Goal: Task Accomplishment & Management: Manage account settings

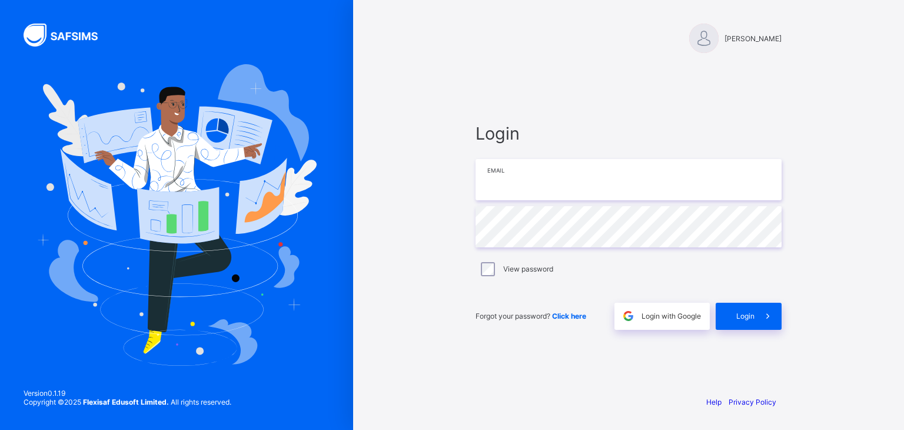
click at [537, 175] on input "email" at bounding box center [629, 179] width 306 height 41
paste input "**********"
type input "**********"
click at [752, 316] on span "Login" at bounding box center [745, 315] width 18 height 9
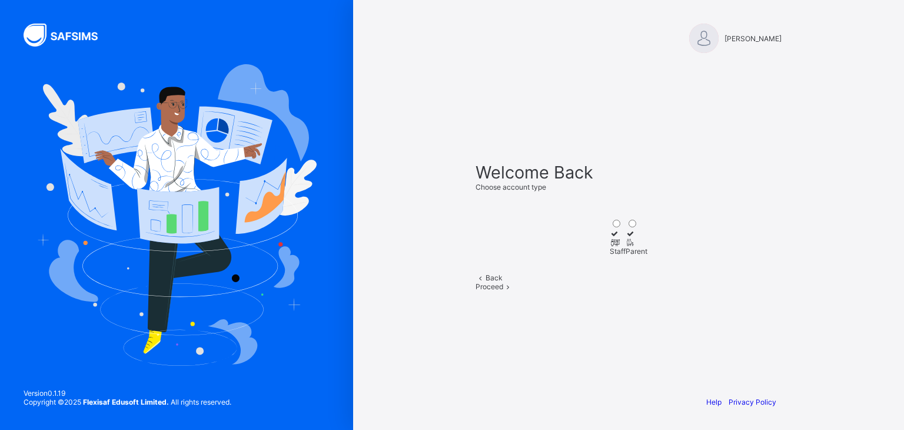
click at [843, 166] on div "[PERSON_NAME] Welcome Back Choose account type Staff Parent Back Proceed Help P…" at bounding box center [628, 215] width 551 height 430
click at [636, 238] on icon at bounding box center [631, 242] width 10 height 9
click at [513, 291] on icon at bounding box center [508, 286] width 10 height 9
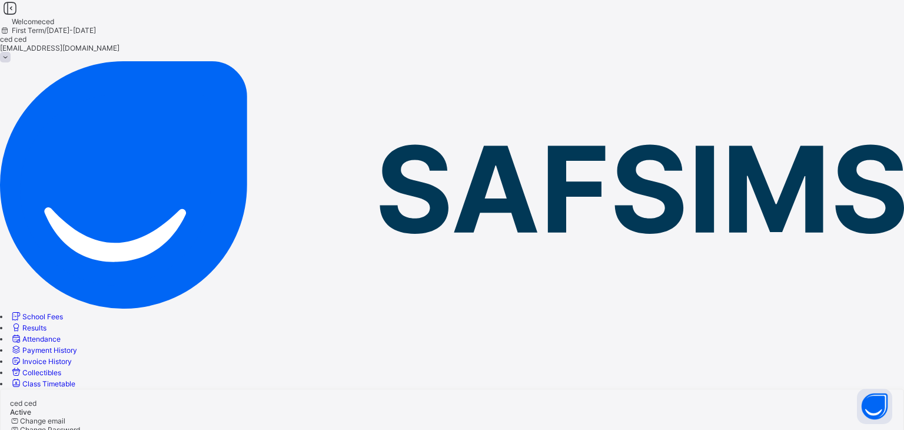
click at [55, 429] on span "Edit profile" at bounding box center [37, 438] width 35 height 9
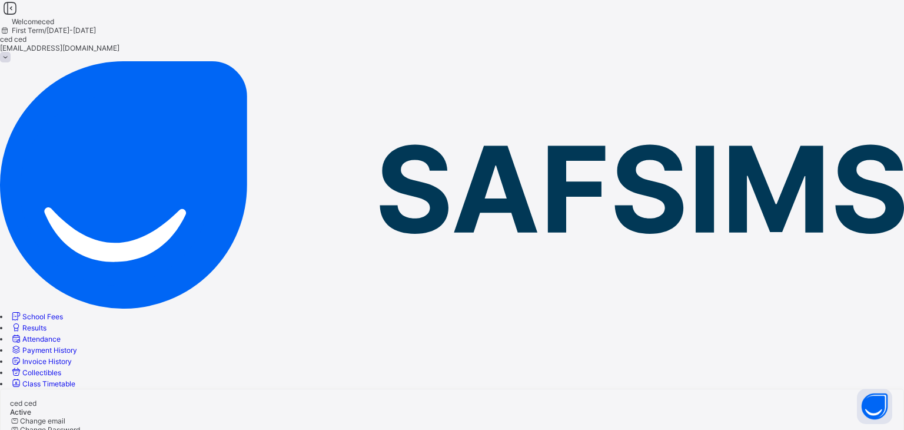
type input "*****"
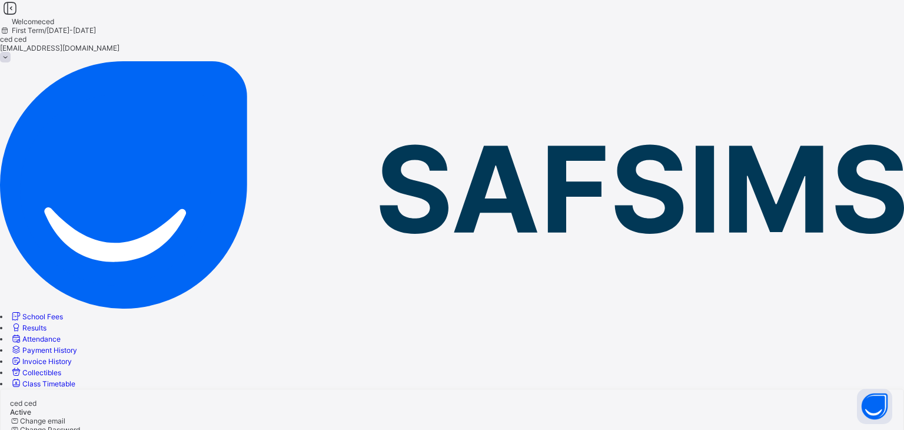
type input "*****"
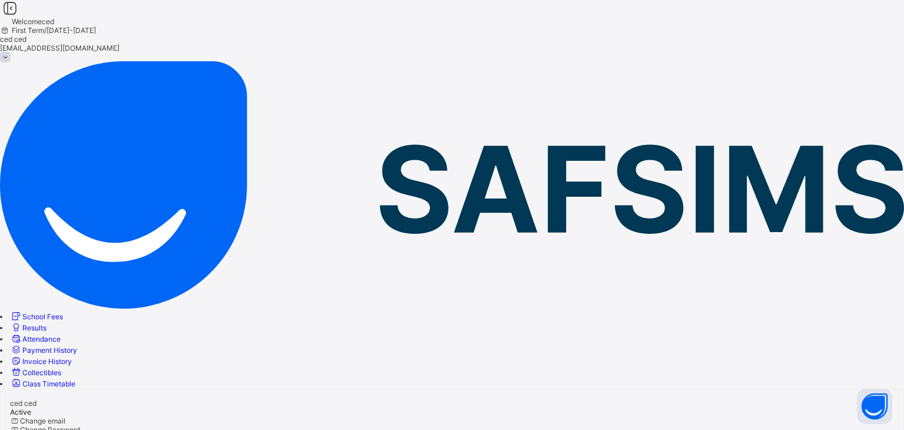
type input "**"
drag, startPoint x: 625, startPoint y: 271, endPoint x: 567, endPoint y: 350, distance: 98.5
type input "*"
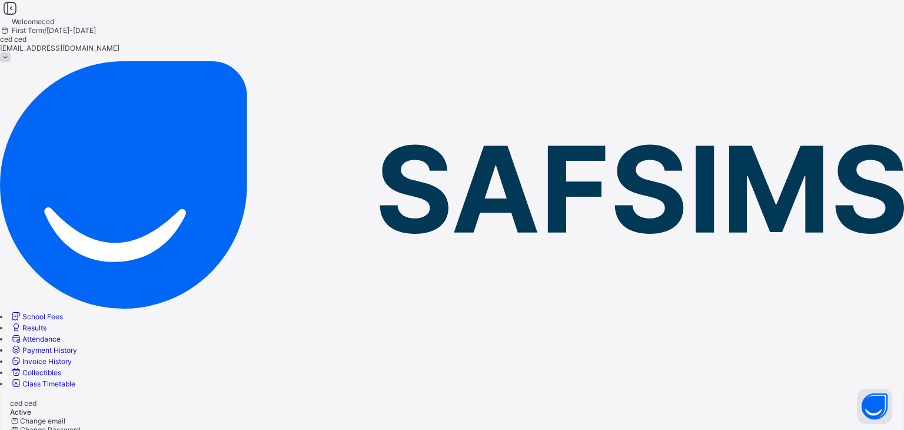
scroll to position [312, 0]
type input "**********"
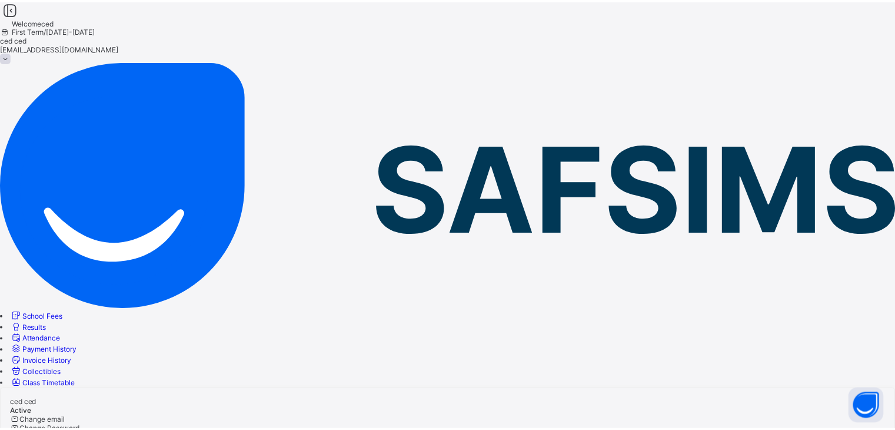
scroll to position [0, 0]
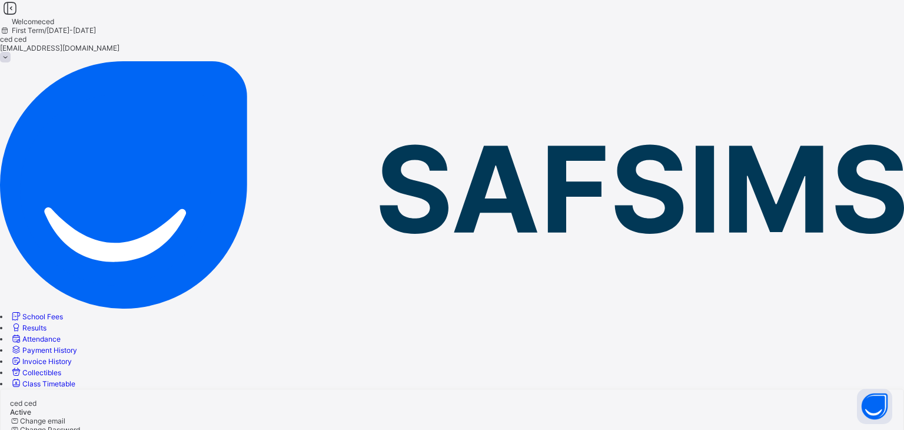
click at [63, 312] on span "School Fees" at bounding box center [42, 316] width 41 height 9
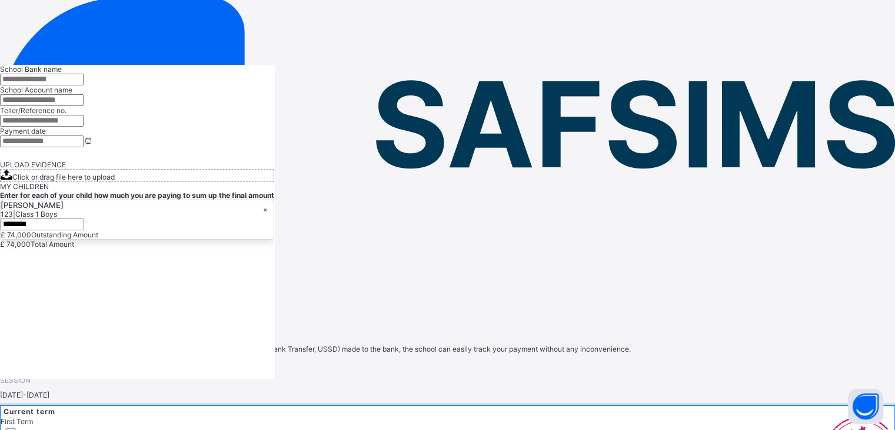
scroll to position [73, 0]
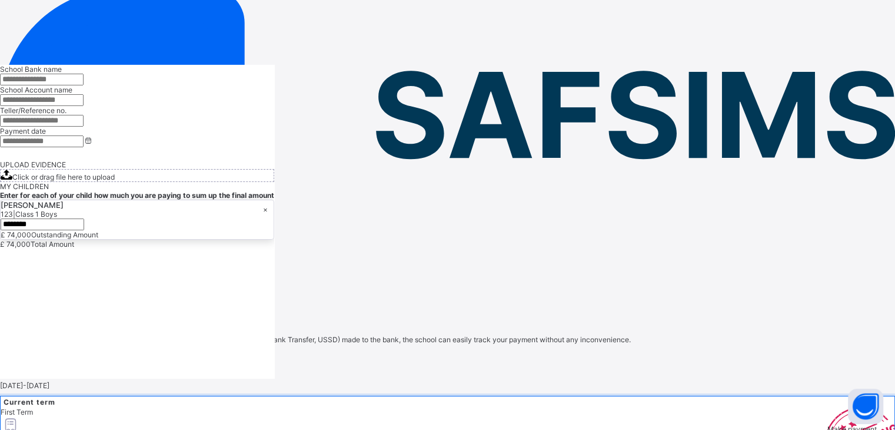
click at [832, 357] on div "Record Payment" at bounding box center [447, 361] width 895 height 9
click at [84, 85] on input "text" at bounding box center [42, 80] width 84 height 12
type input "****"
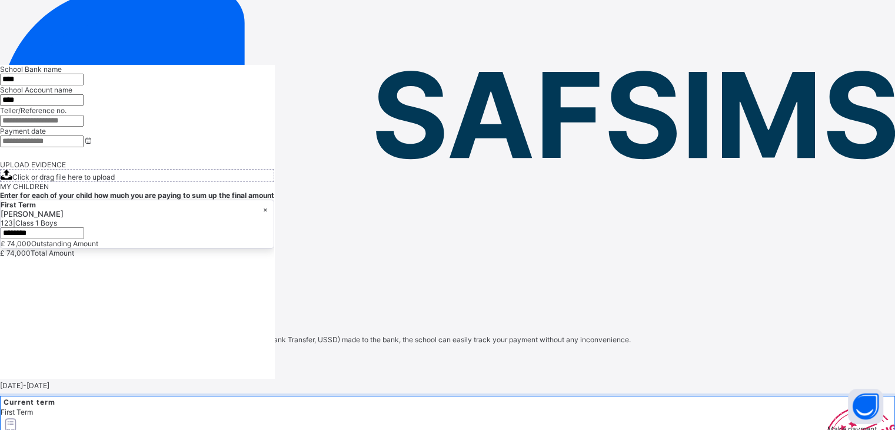
scroll to position [0, 0]
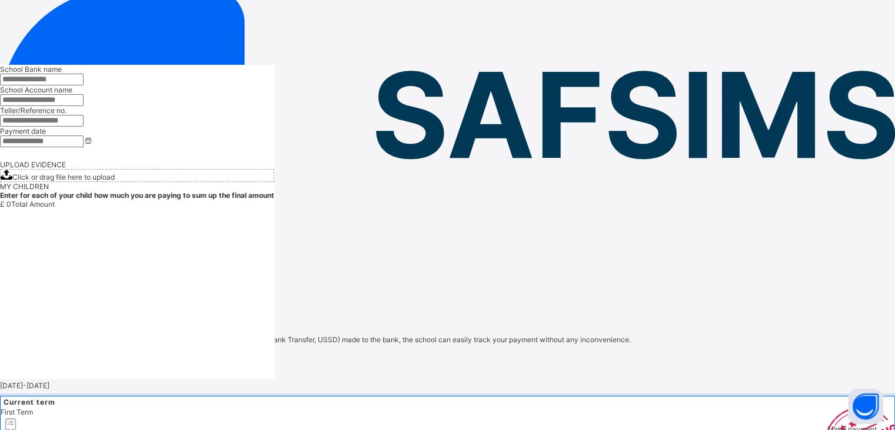
click at [828, 424] on span "Make payment" at bounding box center [852, 428] width 49 height 9
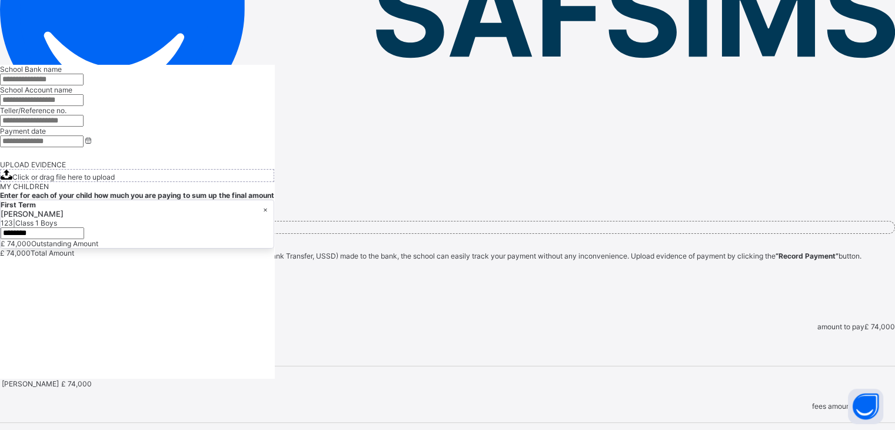
scroll to position [174, 0]
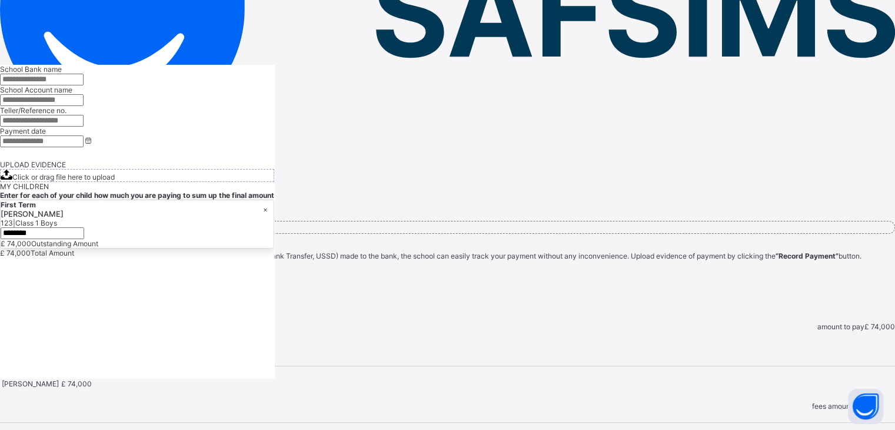
scroll to position [0, 0]
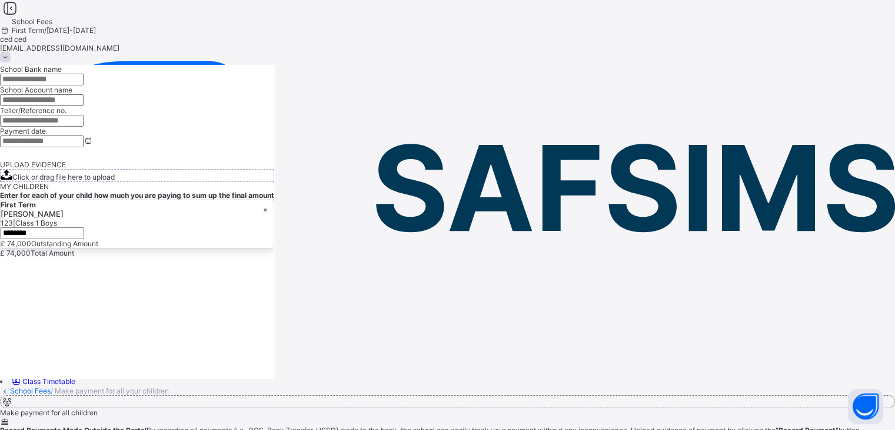
click at [11, 52] on span at bounding box center [5, 57] width 11 height 11
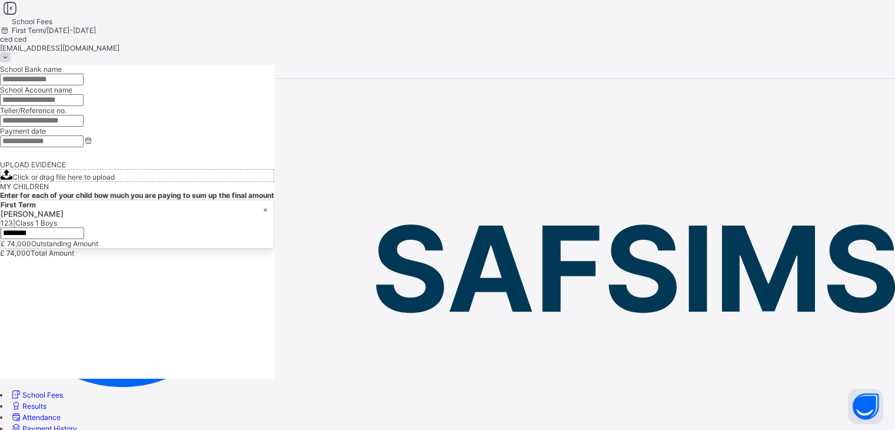
click at [829, 115] on span "Profile" at bounding box center [460, 108] width 872 height 14
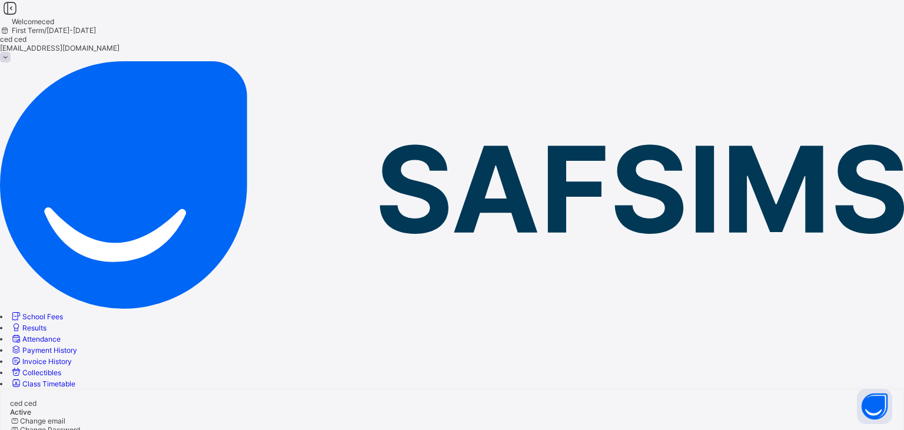
click at [47, 323] on span "Results" at bounding box center [34, 327] width 24 height 9
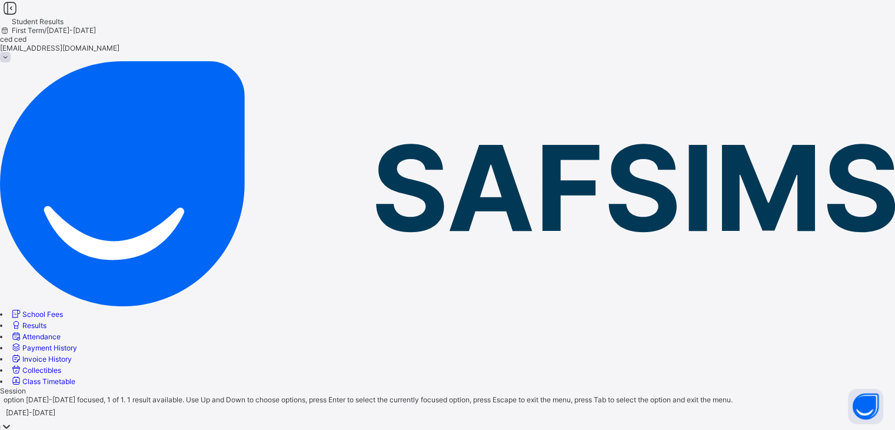
click at [290, 420] on div at bounding box center [447, 427] width 895 height 14
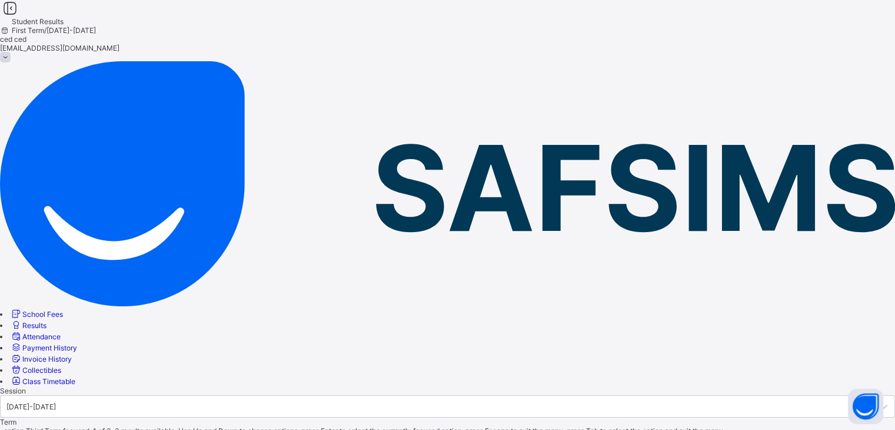
click at [61, 332] on link "Attendance" at bounding box center [35, 336] width 51 height 9
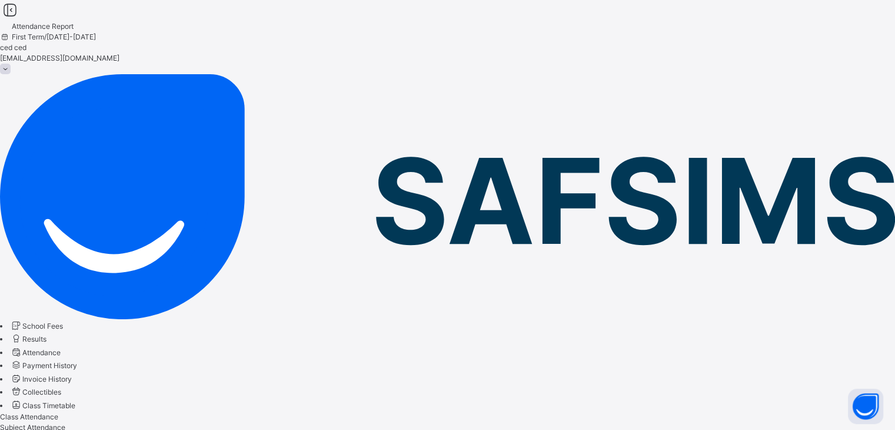
click at [65, 423] on span "Subject Attendance" at bounding box center [32, 427] width 65 height 9
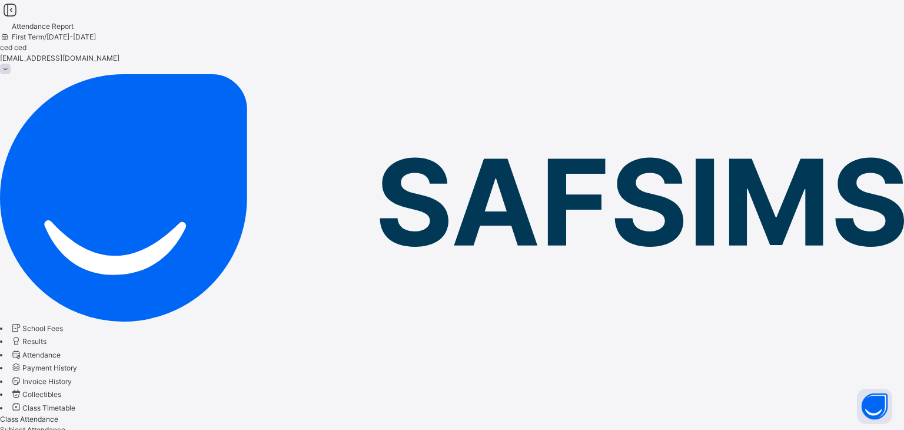
click at [77, 363] on span "Payment History" at bounding box center [49, 367] width 55 height 9
click at [72, 377] on span "Invoice History" at bounding box center [46, 381] width 49 height 9
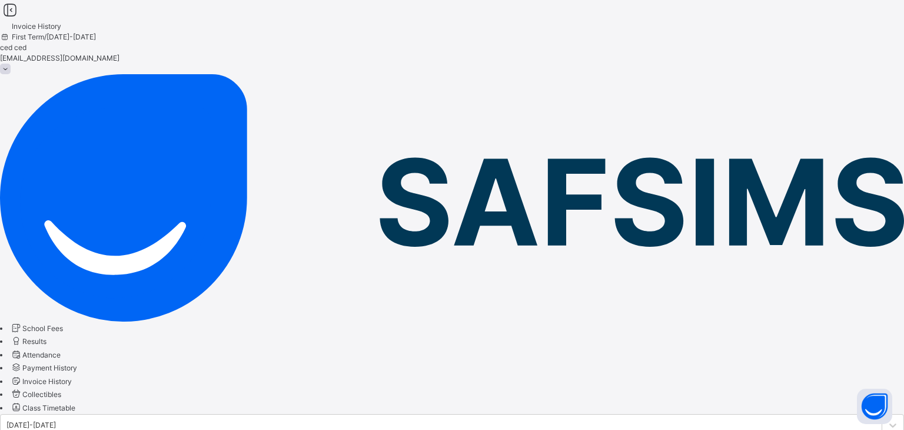
click at [61, 390] on link "Collectibles" at bounding box center [35, 394] width 51 height 9
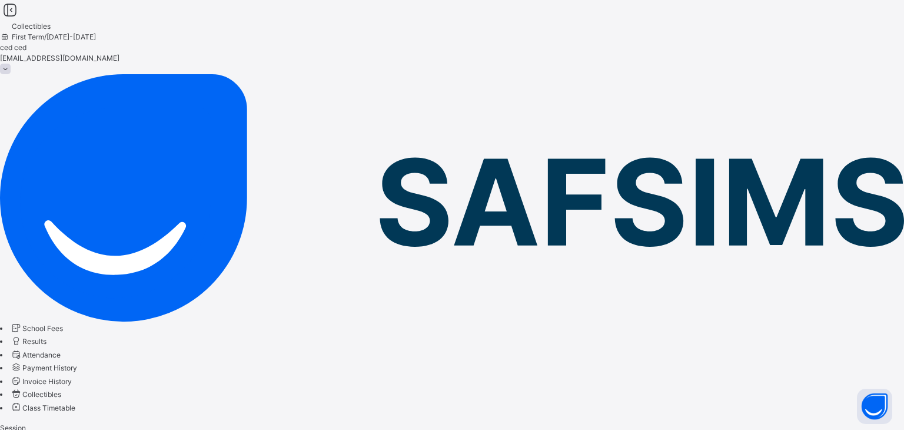
click at [75, 403] on span "Class Timetable" at bounding box center [48, 407] width 53 height 9
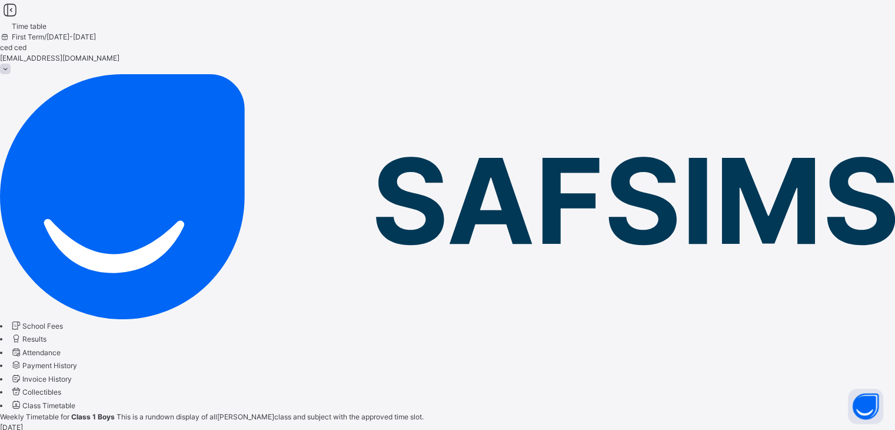
click at [63, 321] on span "School Fees" at bounding box center [42, 325] width 41 height 9
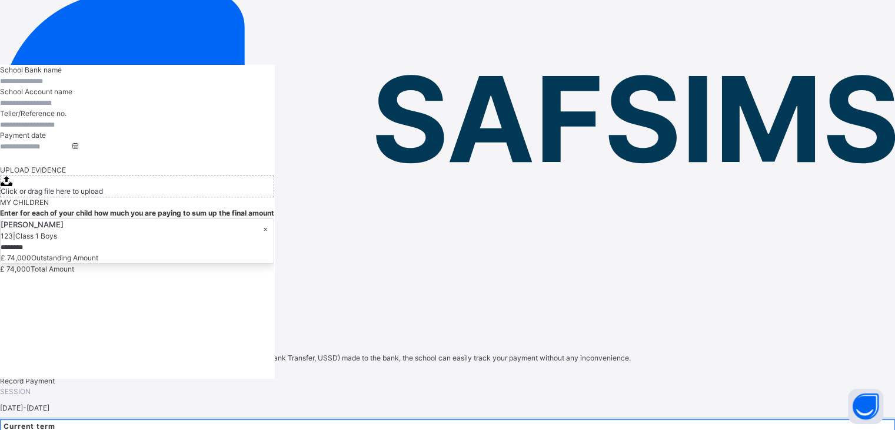
scroll to position [103, 0]
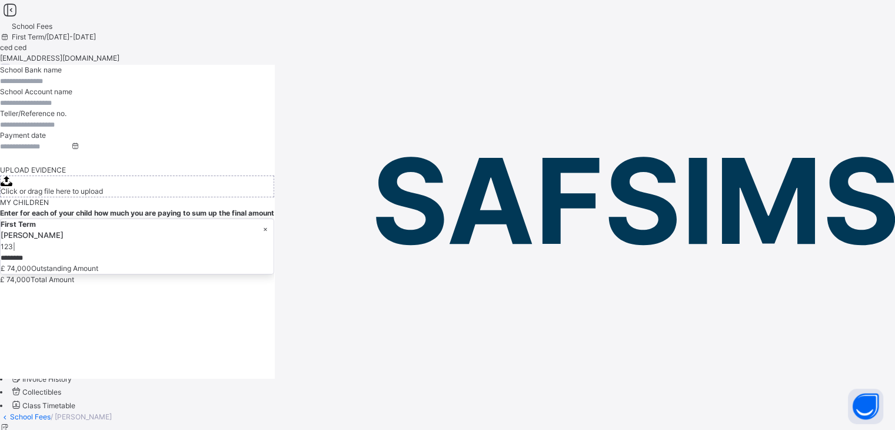
click at [71, 87] on input "text" at bounding box center [35, 81] width 71 height 11
type input "**********"
click at [71, 152] on input at bounding box center [35, 146] width 71 height 11
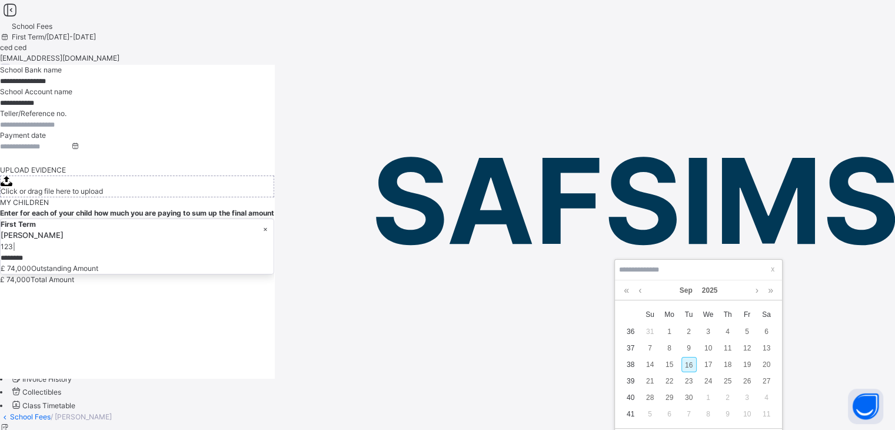
click at [691, 365] on div "16" at bounding box center [689, 364] width 15 height 15
type input "**********"
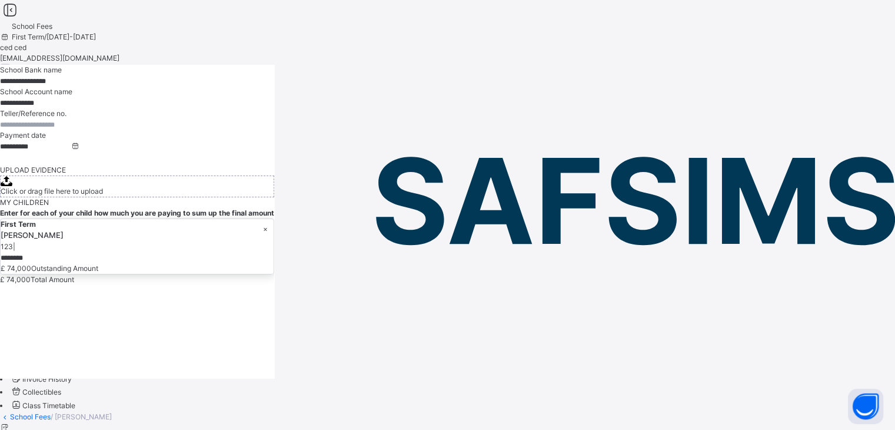
scroll to position [215, 0]
click at [71, 253] on input "currency" at bounding box center [36, 258] width 71 height 11
type input "********"
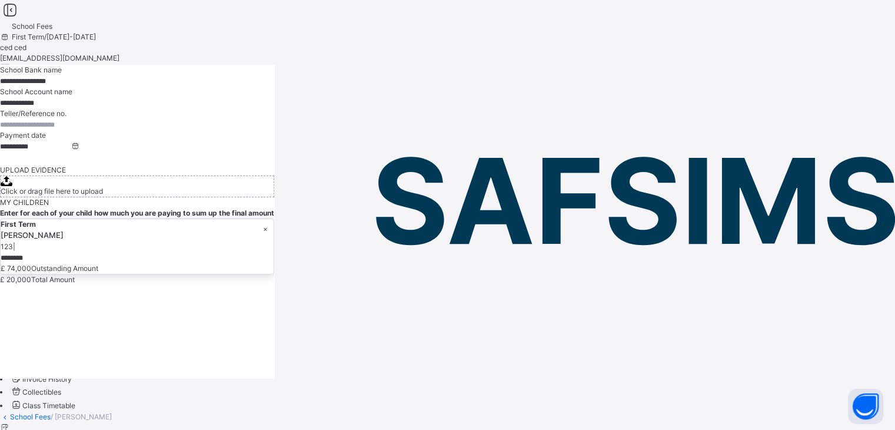
click at [71, 119] on input "text" at bounding box center [35, 124] width 71 height 11
type input "***"
click at [63, 321] on span "School Fees" at bounding box center [42, 325] width 41 height 9
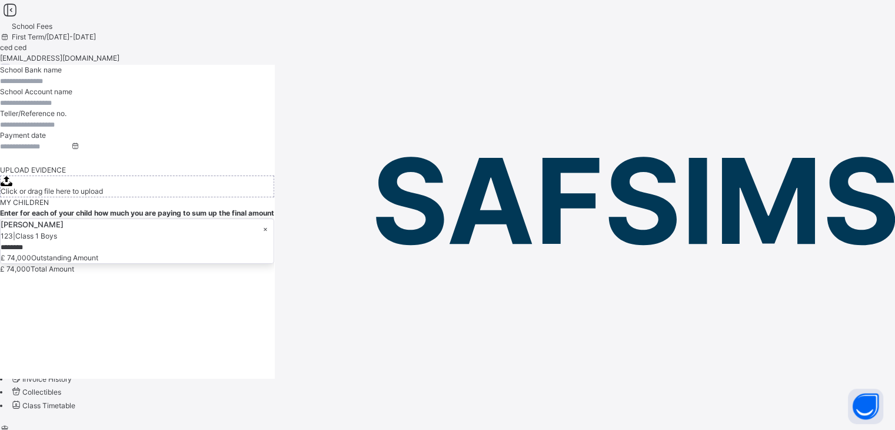
click at [870, 42] on div "ced ced xaviiric@gmail.com" at bounding box center [447, 58] width 895 height 32
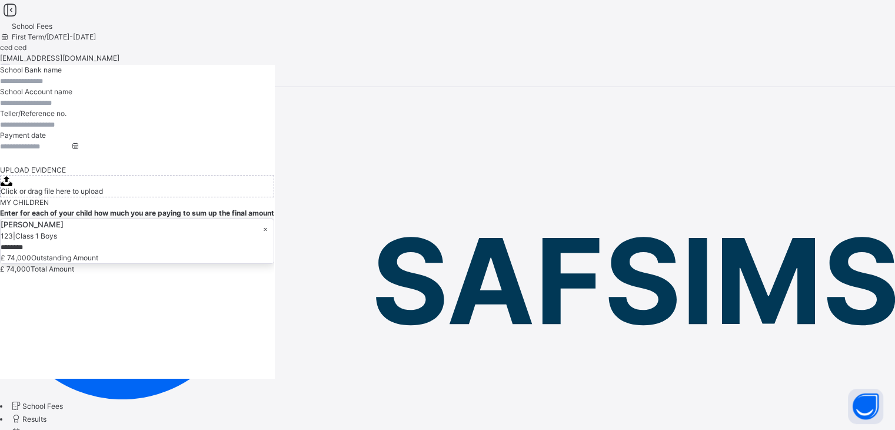
click at [64, 75] on span "Switch to staff" at bounding box center [32, 81] width 64 height 12
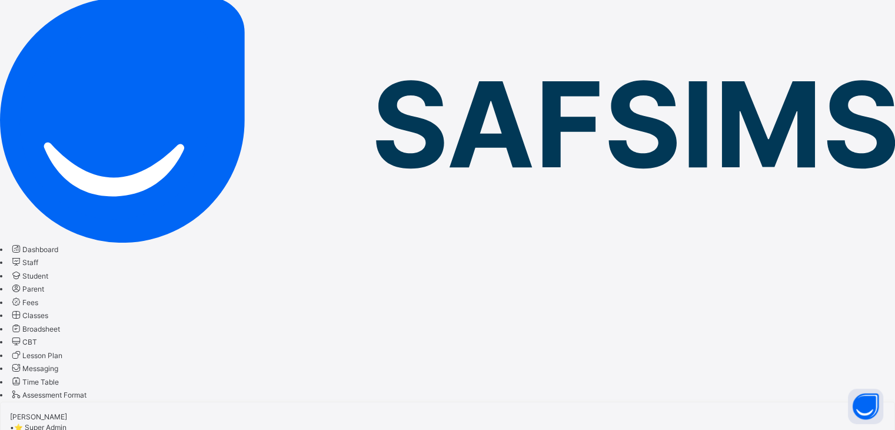
scroll to position [37, 0]
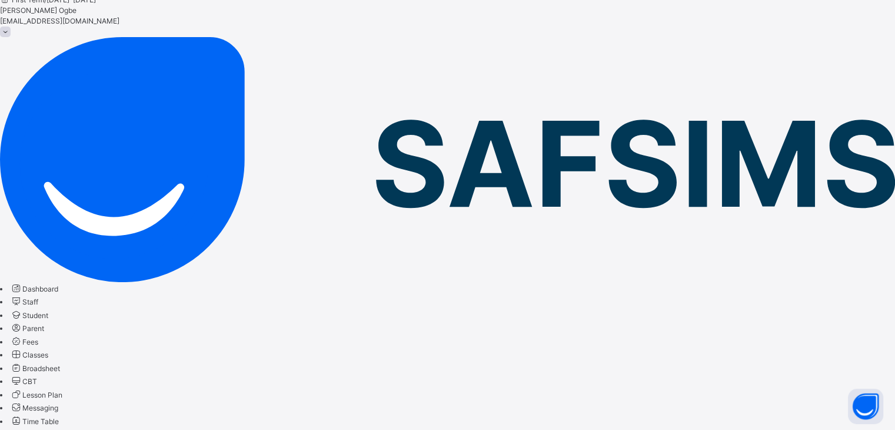
click at [38, 337] on span "Fees" at bounding box center [30, 341] width 16 height 9
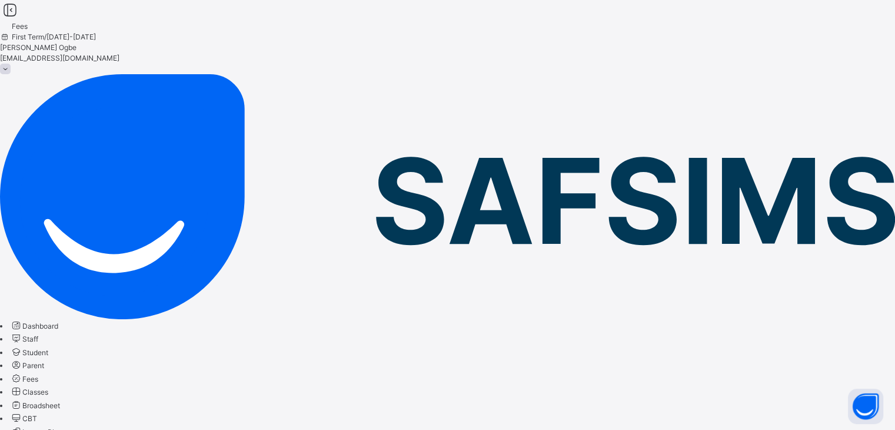
click at [71, 418] on div "Dashboard Staff Student Parent Fees Classes Broadsheet CBT Lesson Plan Messagin…" at bounding box center [447, 398] width 895 height 159
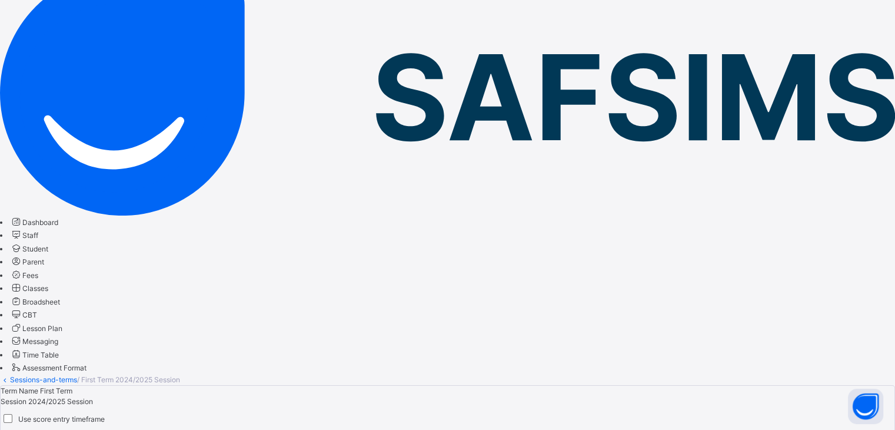
scroll to position [105, 0]
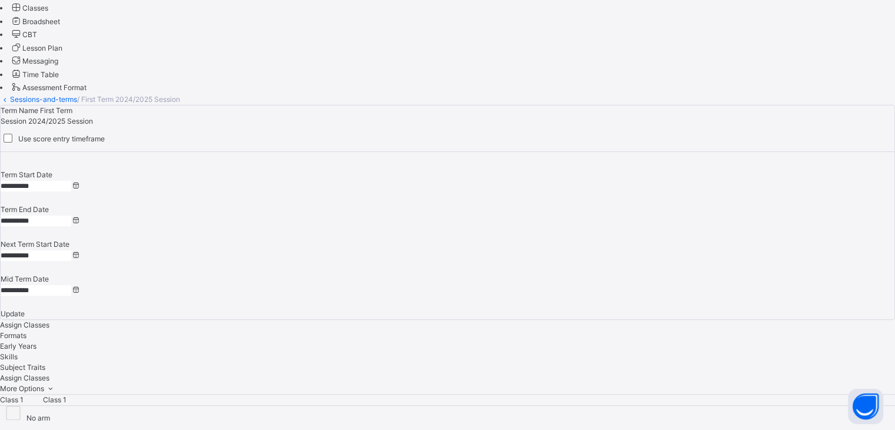
scroll to position [583, 0]
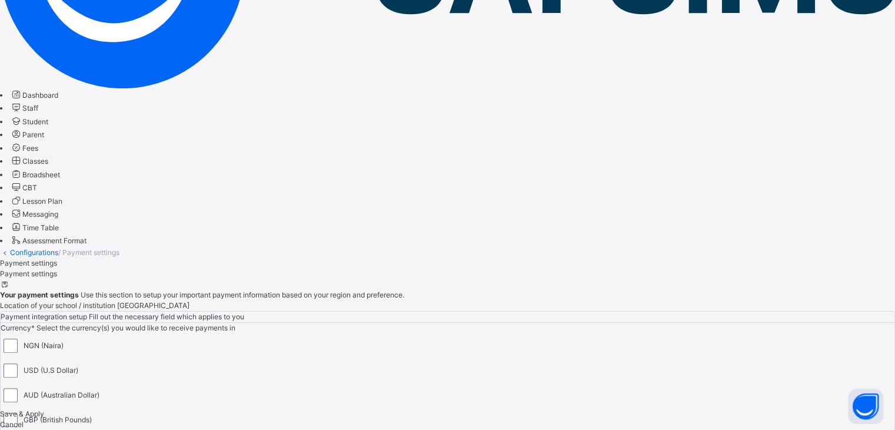
scroll to position [237, 0]
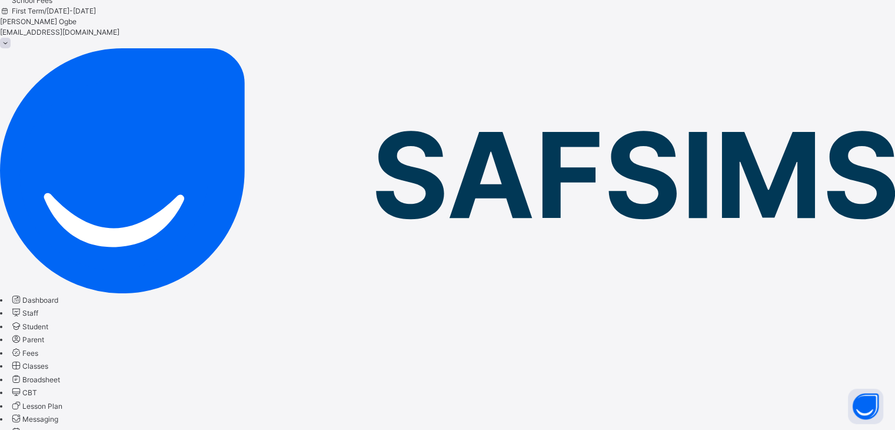
scroll to position [33, 0]
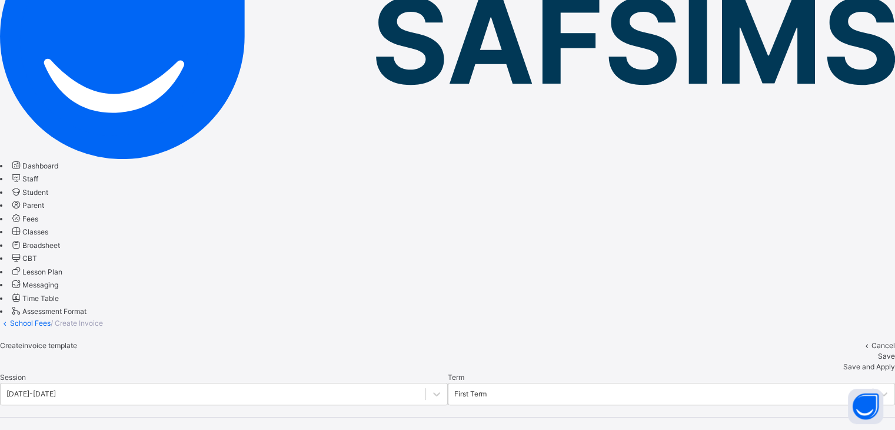
scroll to position [160, 0]
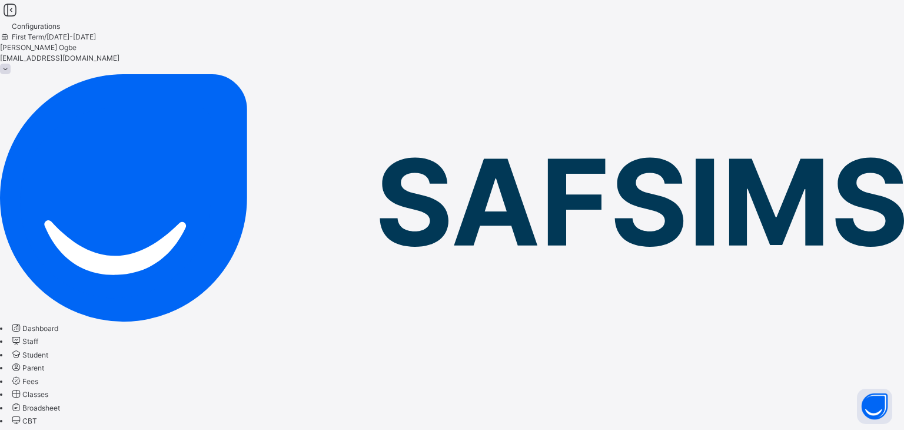
click at [37, 416] on span "CBT" at bounding box center [29, 420] width 15 height 9
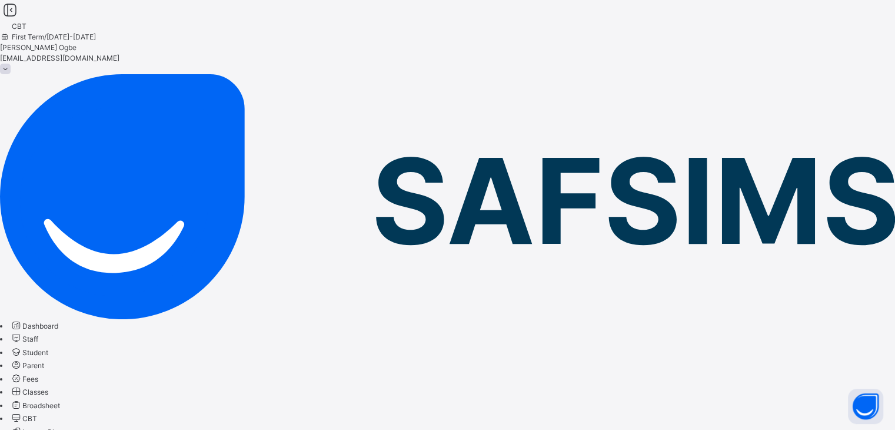
click at [58, 321] on span "Dashboard" at bounding box center [40, 325] width 36 height 9
click at [38, 334] on span "Staff" at bounding box center [30, 338] width 16 height 9
click at [48, 348] on span "Student" at bounding box center [35, 352] width 26 height 9
click at [58, 321] on span "Dashboard" at bounding box center [40, 325] width 36 height 9
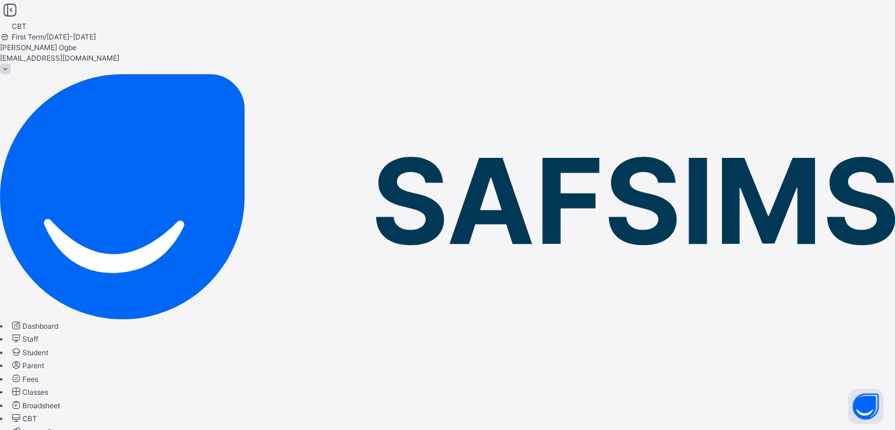
click at [11, 64] on span at bounding box center [5, 69] width 11 height 11
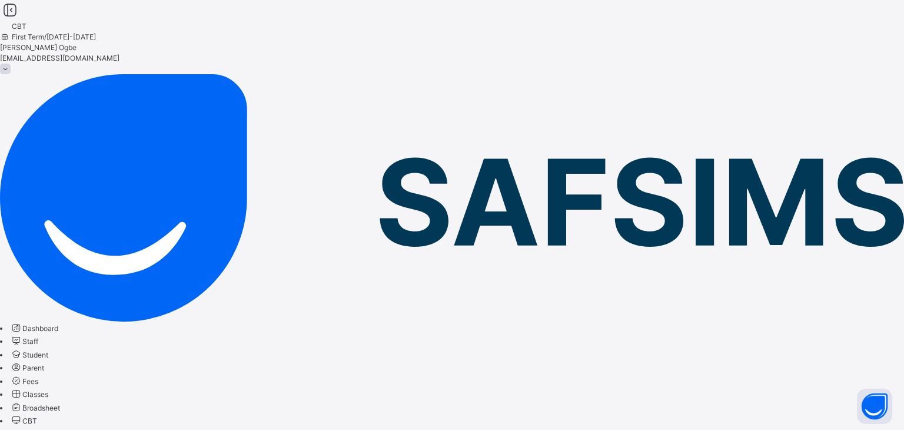
drag, startPoint x: 562, startPoint y: 281, endPoint x: 793, endPoint y: 27, distance: 343.3
drag, startPoint x: 578, startPoint y: 160, endPoint x: 892, endPoint y: -50, distance: 377.8
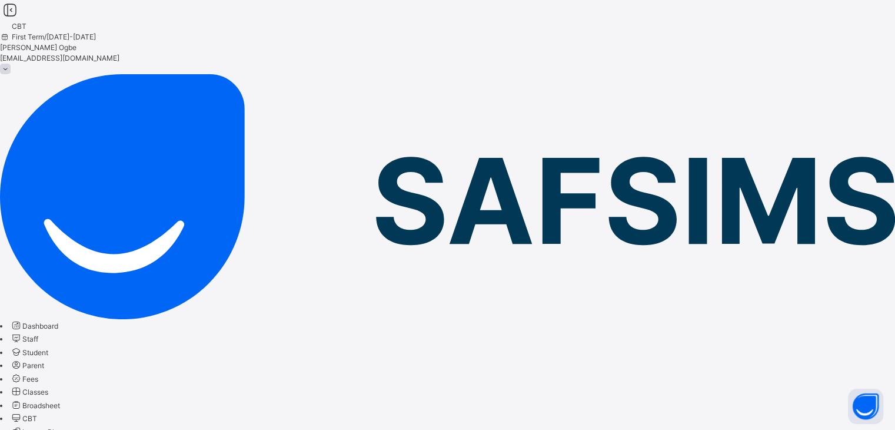
click at [11, 64] on span at bounding box center [5, 69] width 11 height 11
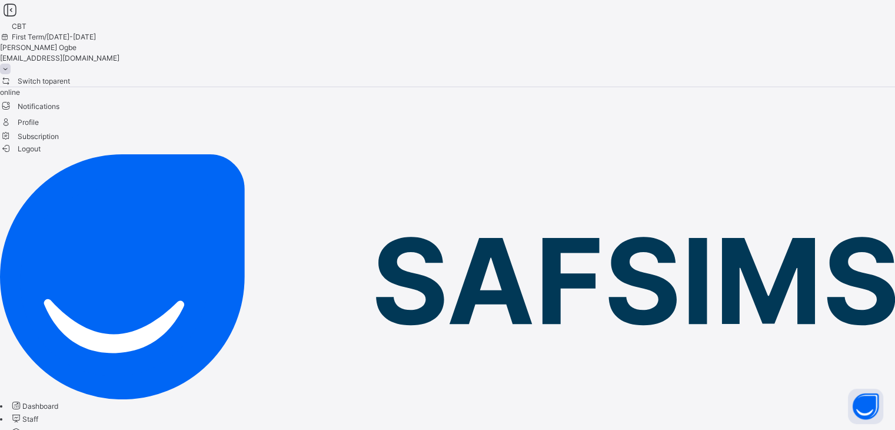
click at [70, 75] on span "Switch to parent" at bounding box center [35, 81] width 70 height 12
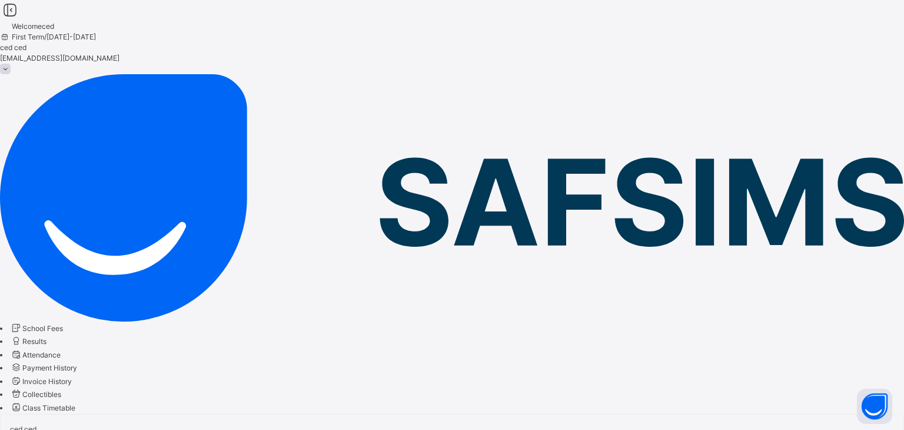
click at [63, 324] on span "School Fees" at bounding box center [42, 328] width 41 height 9
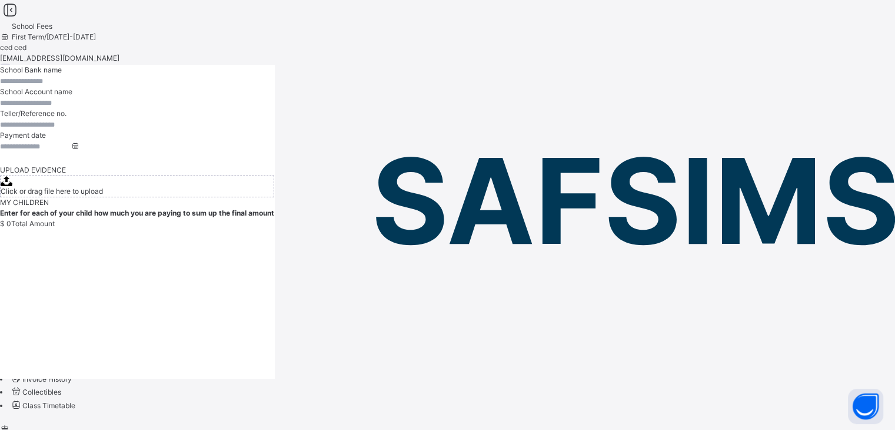
click at [47, 334] on span "Results" at bounding box center [34, 338] width 24 height 9
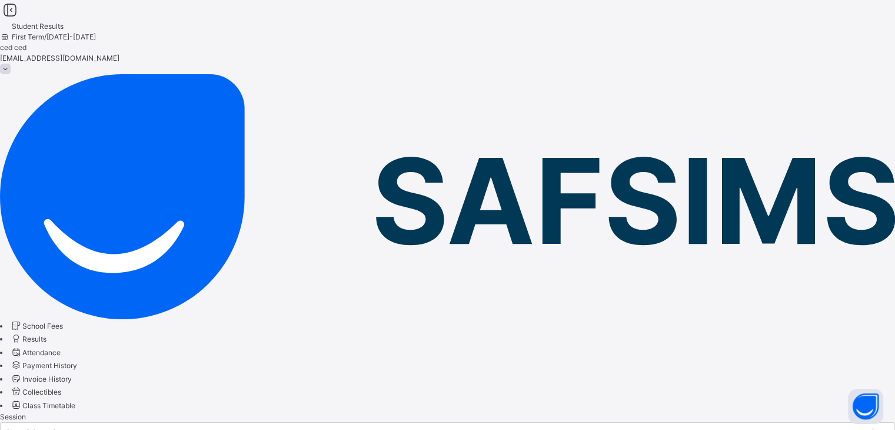
click at [61, 348] on span "Attendance" at bounding box center [41, 352] width 38 height 9
click at [260, 422] on div "Subject Attendance" at bounding box center [447, 427] width 895 height 11
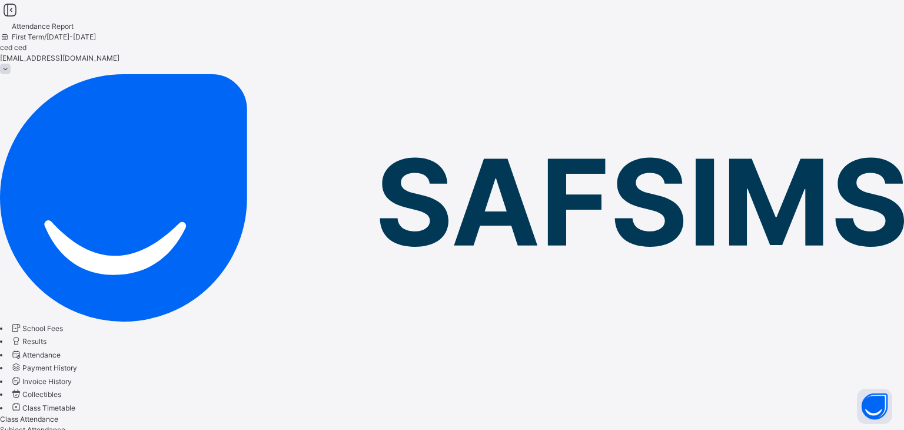
click at [77, 363] on span "Payment History" at bounding box center [49, 367] width 55 height 9
click at [72, 377] on span "Invoice History" at bounding box center [46, 381] width 49 height 9
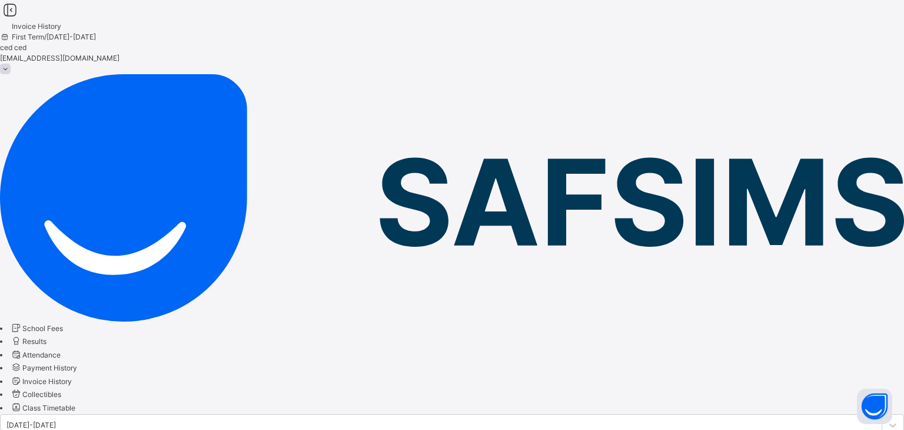
click at [61, 390] on span "Collectibles" at bounding box center [41, 394] width 39 height 9
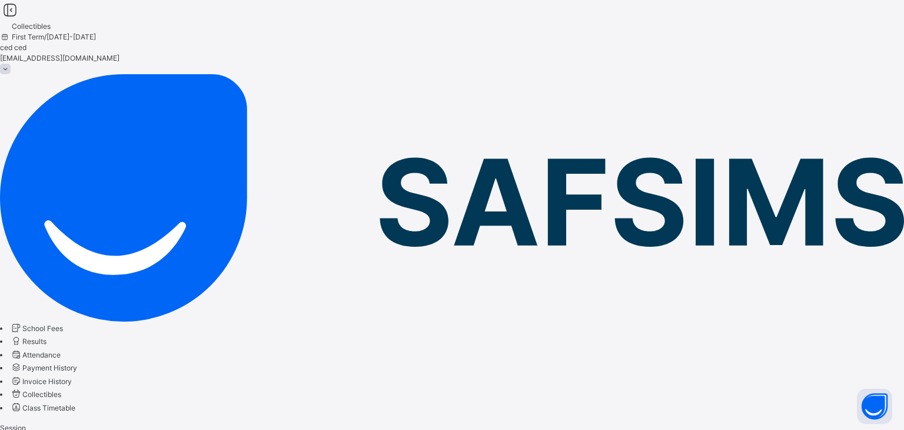
click at [77, 363] on link "Payment History" at bounding box center [43, 367] width 67 height 9
click at [72, 377] on span "Invoice History" at bounding box center [46, 381] width 49 height 9
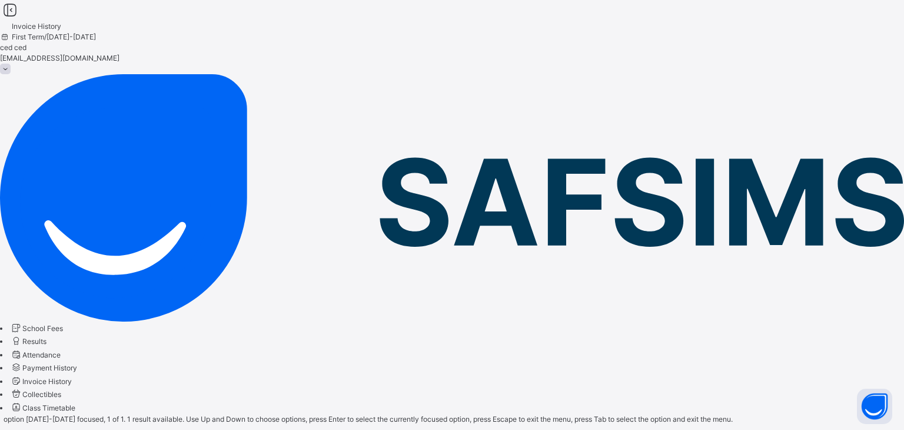
click at [55, 429] on div "[DATE]-[DATE]" at bounding box center [30, 434] width 49 height 11
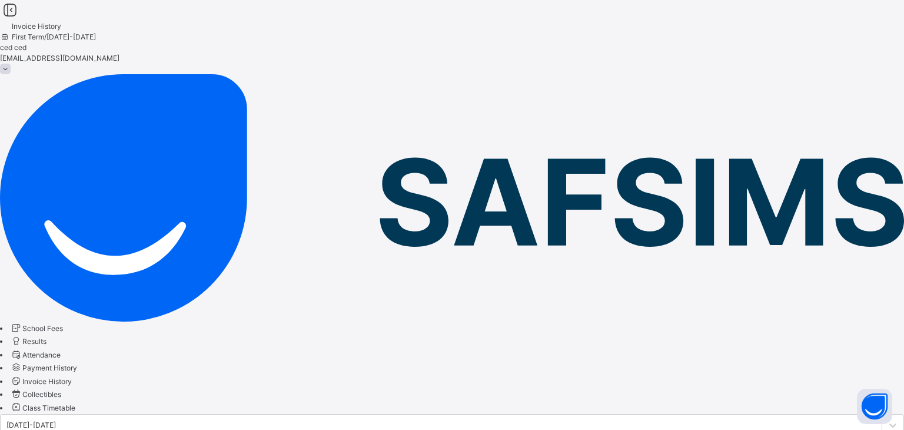
click at [11, 64] on span at bounding box center [5, 69] width 11 height 11
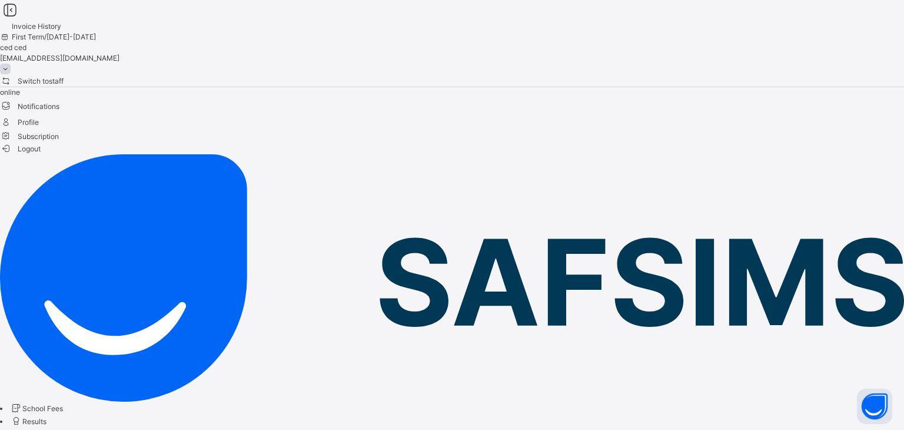
click at [64, 75] on span "Switch to staff" at bounding box center [32, 81] width 64 height 12
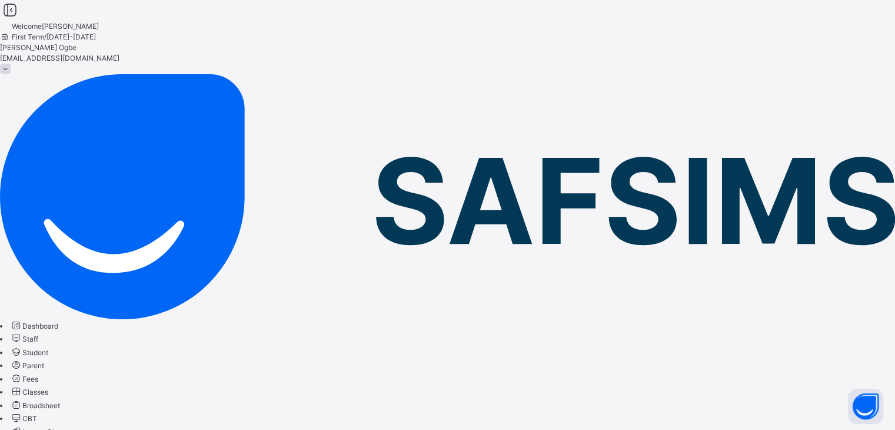
click at [48, 348] on link "Student" at bounding box center [29, 352] width 38 height 9
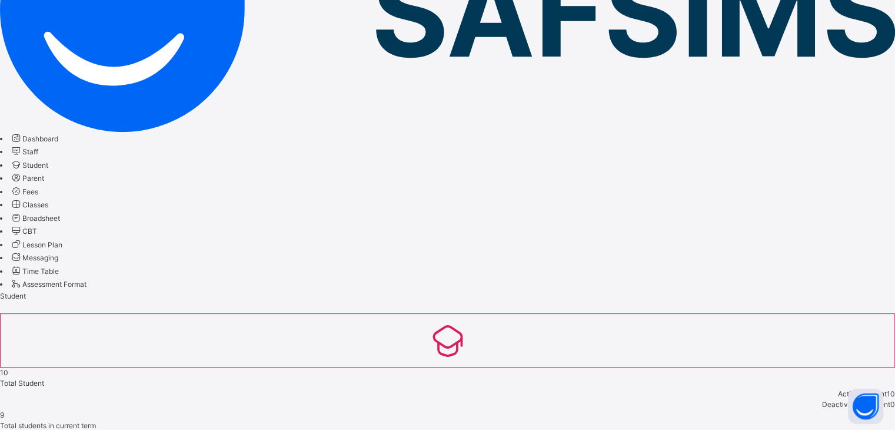
scroll to position [191, 0]
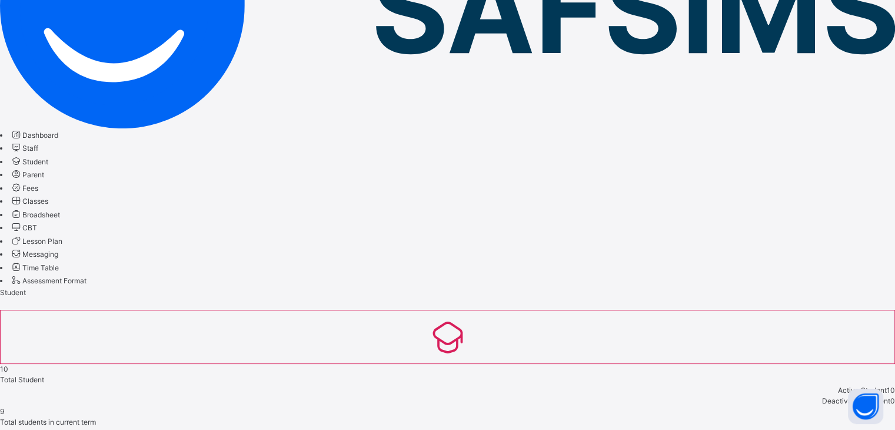
select select "**"
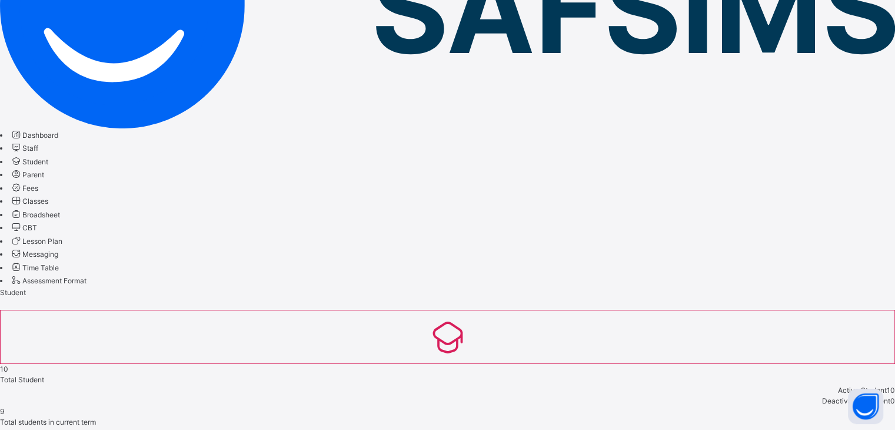
scroll to position [217, 0]
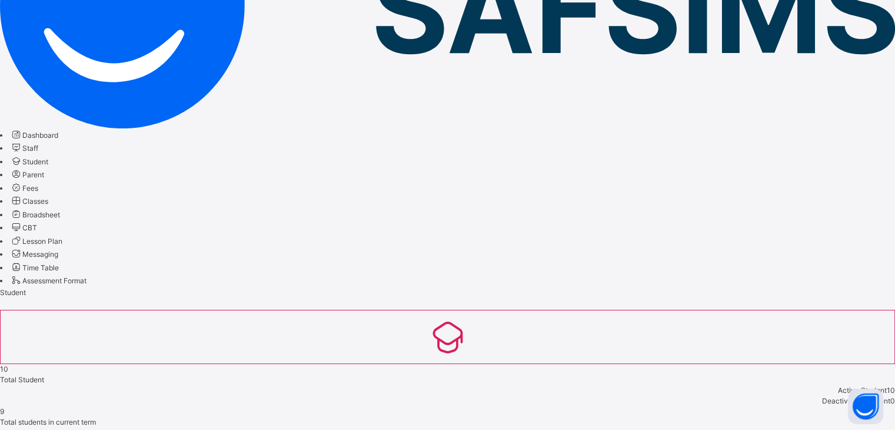
select select "**"
type input "*****"
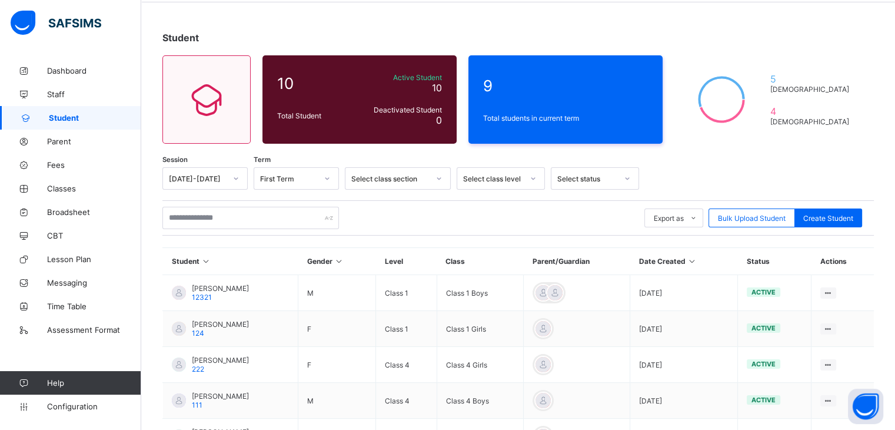
scroll to position [44, 0]
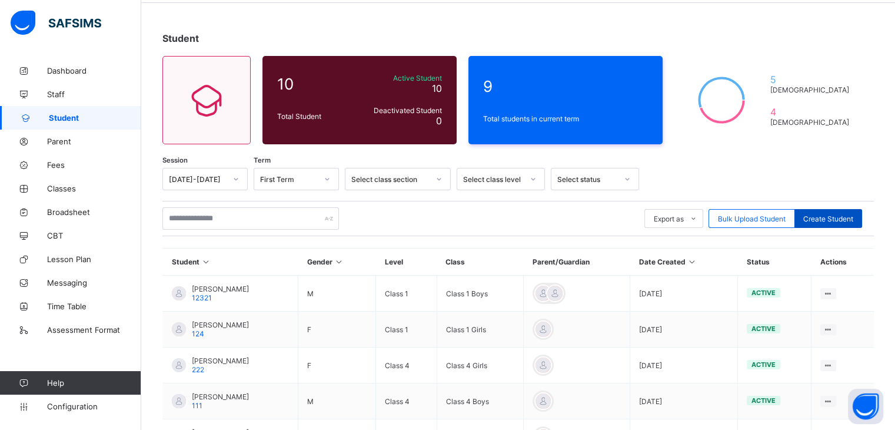
click at [839, 221] on span "Create Student" at bounding box center [828, 218] width 50 height 9
select select "**"
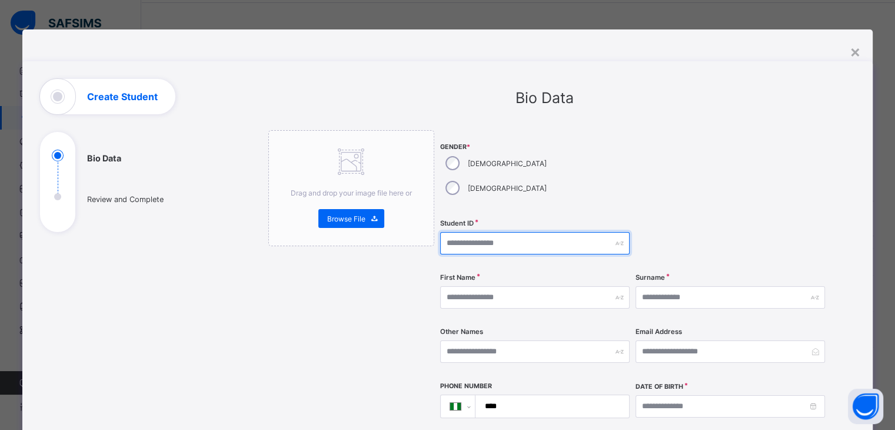
click at [484, 232] on input "text" at bounding box center [535, 243] width 190 height 22
type input "******"
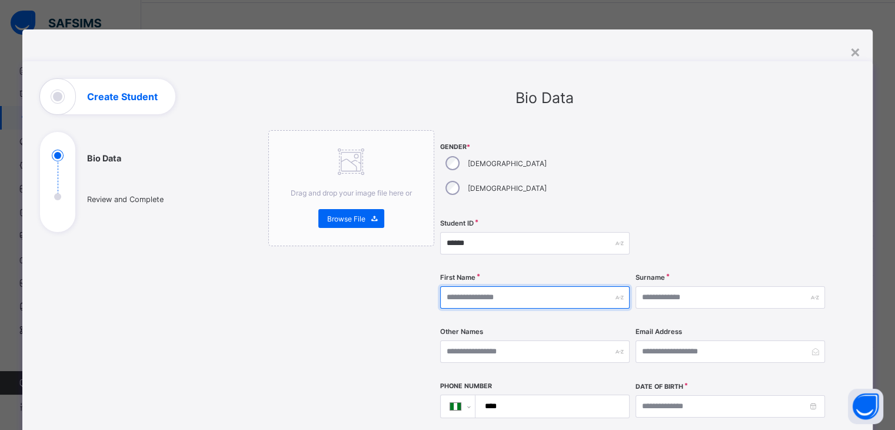
click at [509, 286] on input "text" at bounding box center [535, 297] width 190 height 22
type input "****"
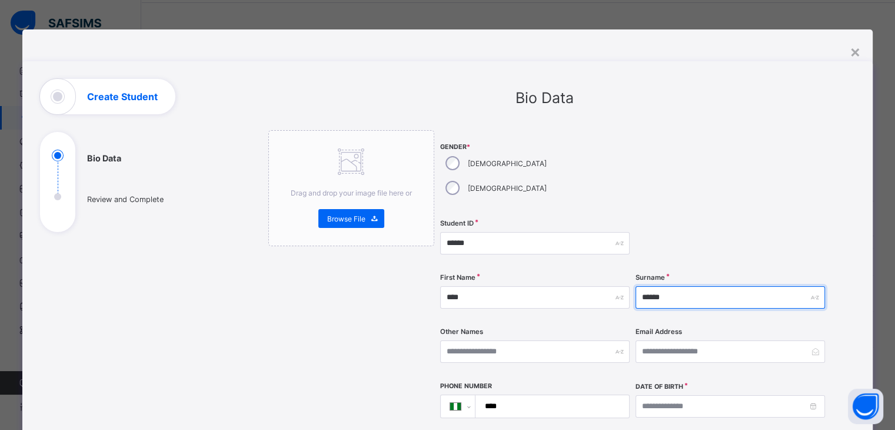
type input "******"
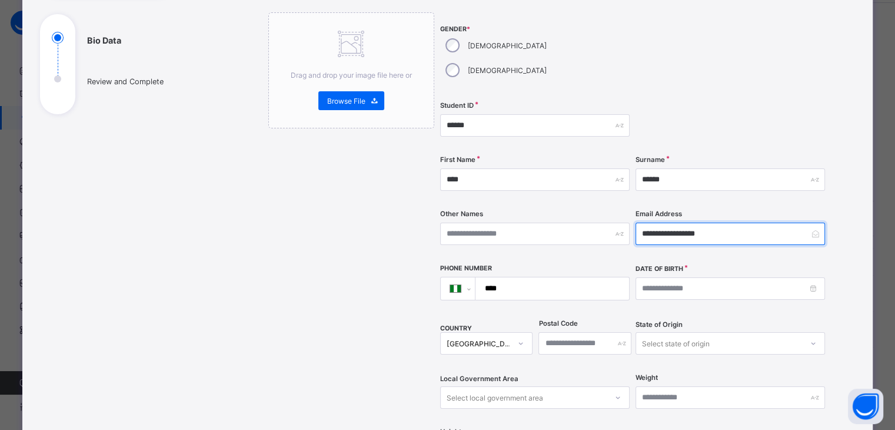
scroll to position [118, 0]
type input "**********"
click at [535, 277] on input "****" at bounding box center [550, 288] width 144 height 22
type input "**"
select select "**"
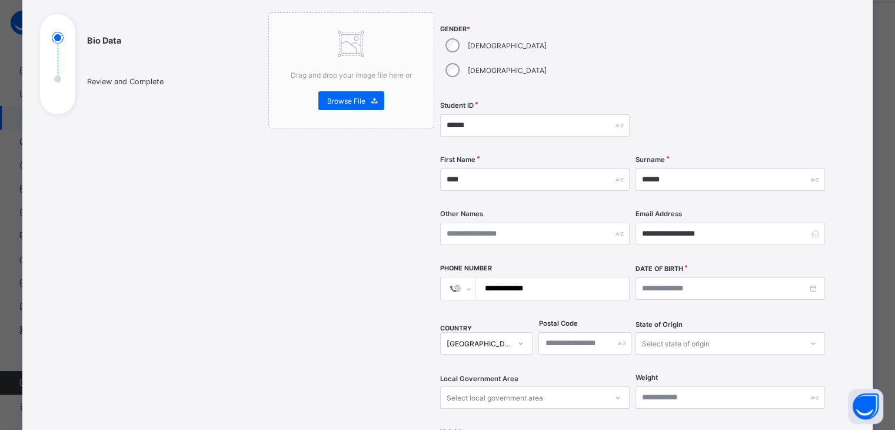
type input "**********"
select select "**"
type input "**********"
click at [643, 264] on div "Date of Birth" at bounding box center [731, 282] width 190 height 36
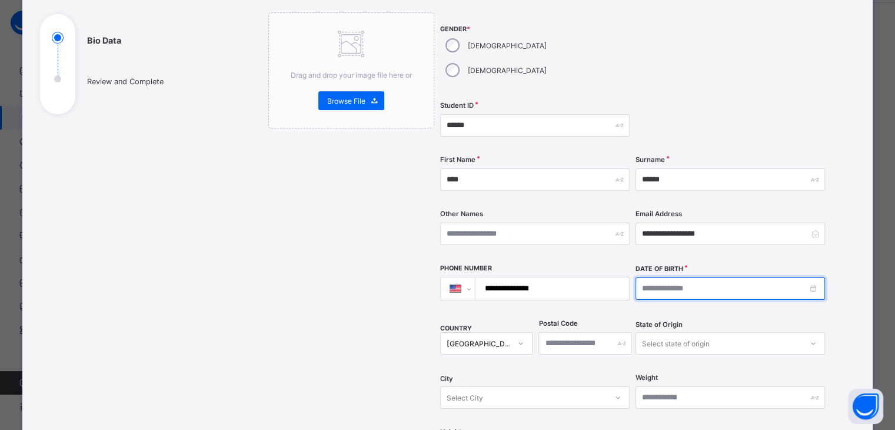
click at [642, 277] on input at bounding box center [731, 288] width 190 height 22
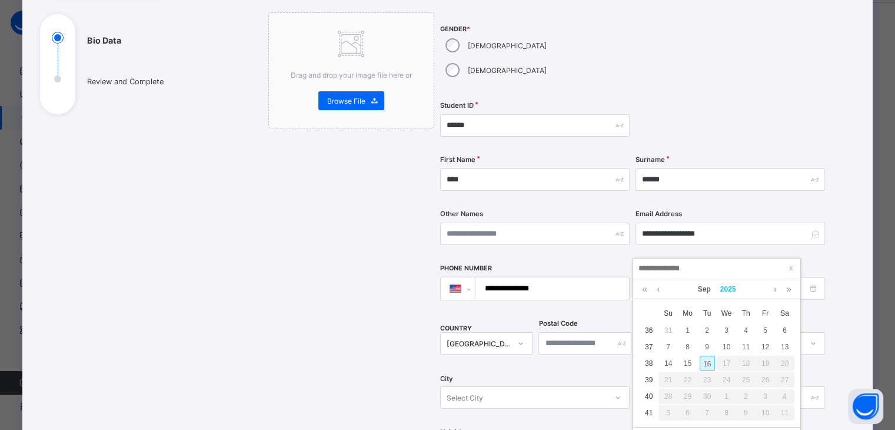
click at [725, 287] on link "2025" at bounding box center [728, 289] width 25 height 20
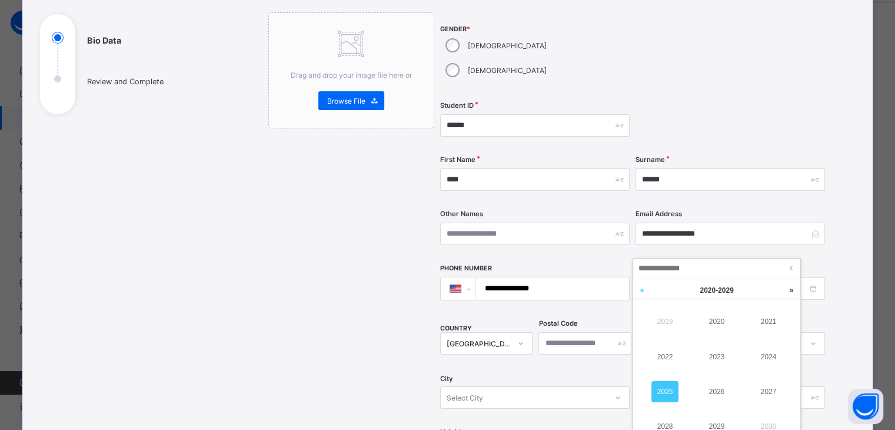
click at [642, 291] on link at bounding box center [642, 290] width 18 height 22
click at [713, 322] on link "2010" at bounding box center [716, 321] width 27 height 21
click at [728, 330] on div "1" at bounding box center [726, 330] width 15 height 15
type input "**********"
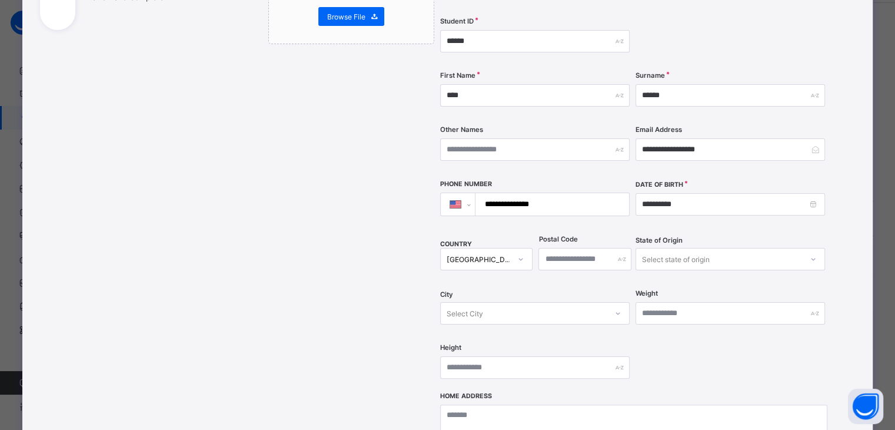
scroll to position [202, 0]
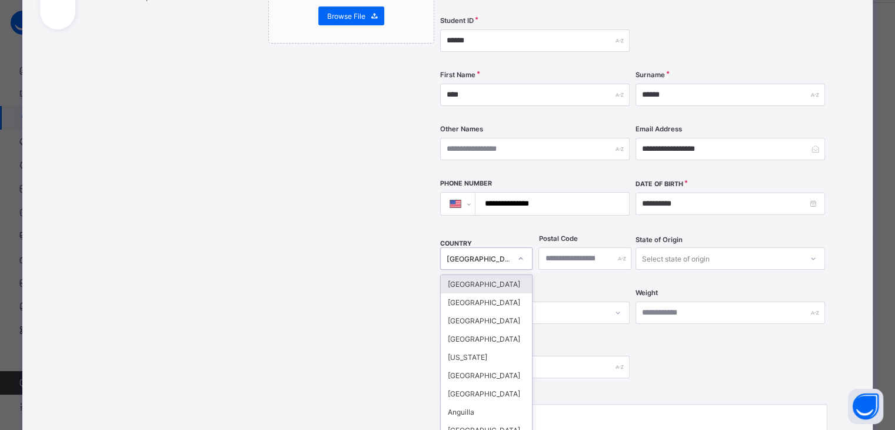
click at [520, 253] on icon at bounding box center [520, 259] width 7 height 12
type input "****"
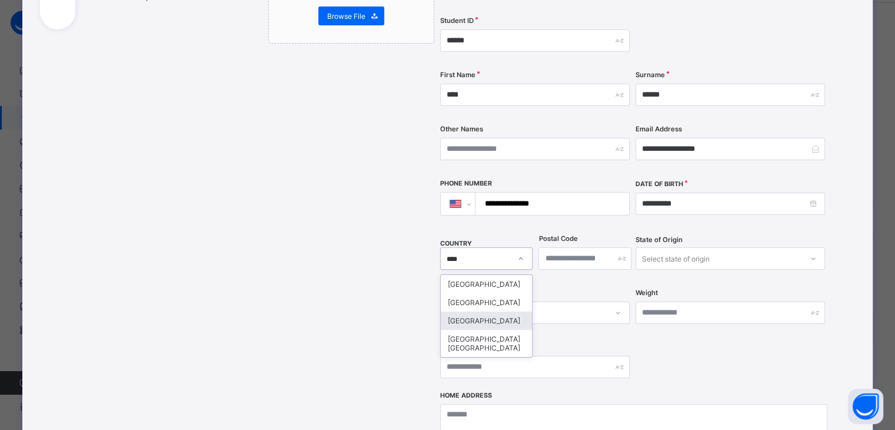
click at [485, 311] on div "United States" at bounding box center [487, 320] width 92 height 18
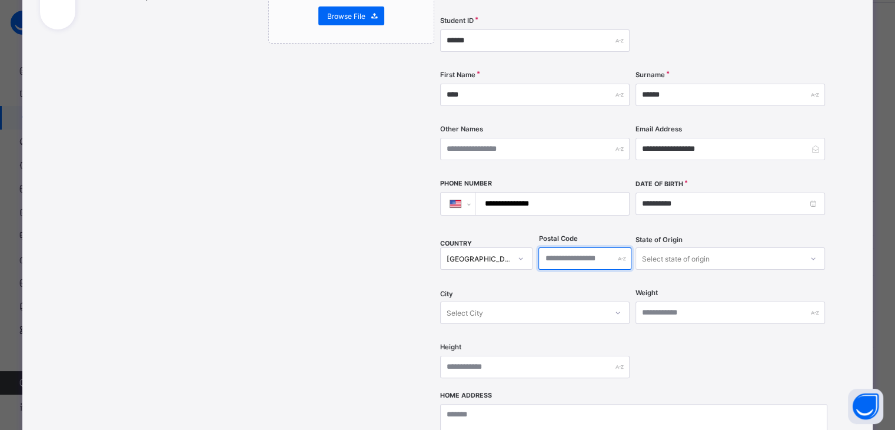
click at [596, 247] on input "text" at bounding box center [585, 258] width 93 height 22
type input "*****"
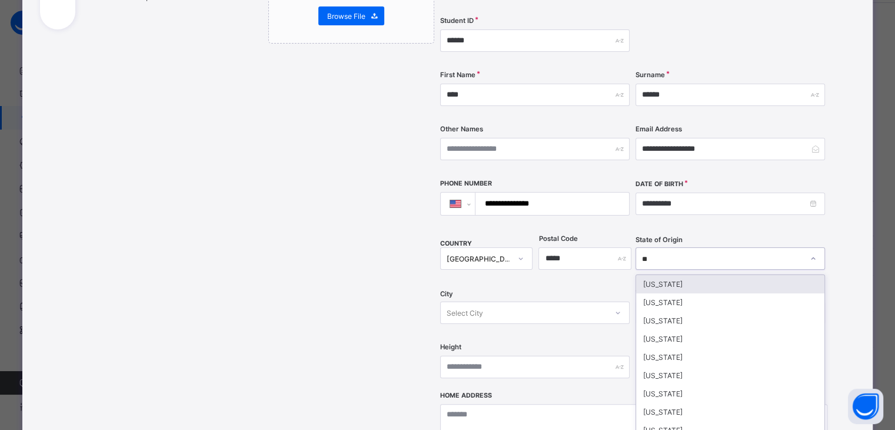
type input "***"
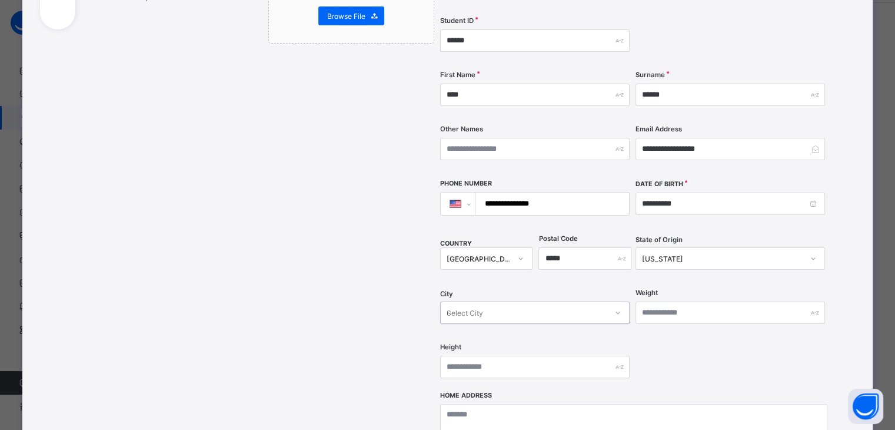
scroll to position [259, 0]
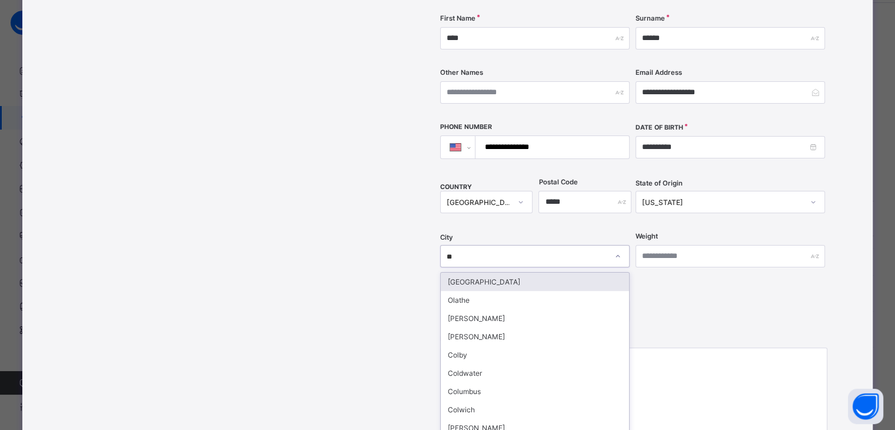
type input "***"
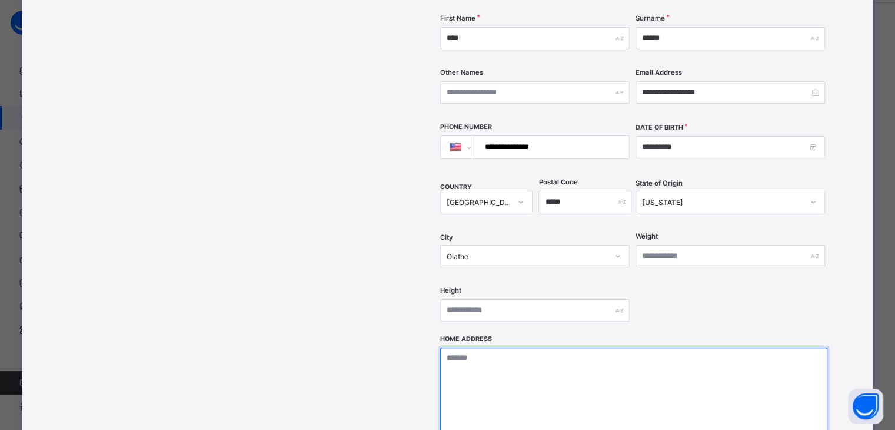
click at [556, 356] on textarea at bounding box center [633, 406] width 387 height 118
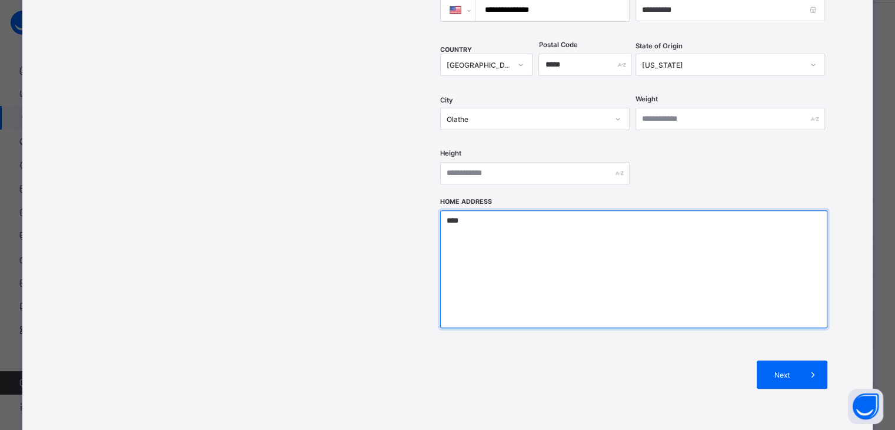
scroll to position [429, 0]
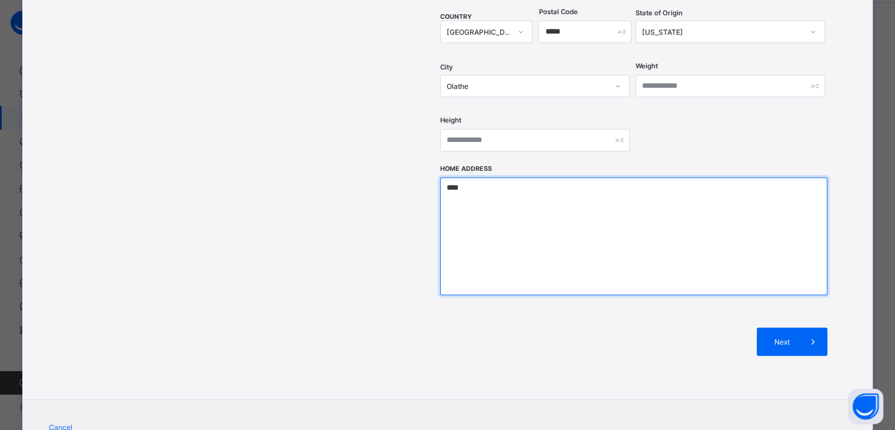
type textarea "****"
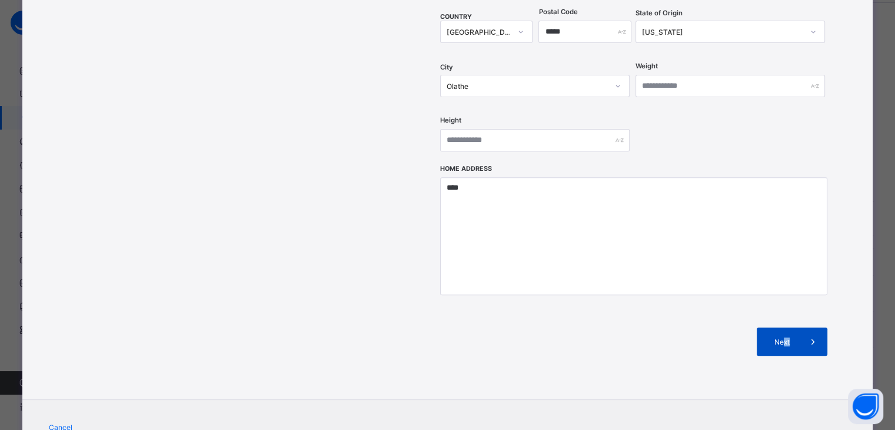
drag, startPoint x: 770, startPoint y: 335, endPoint x: 781, endPoint y: 326, distance: 14.2
click at [781, 326] on div "Next" at bounding box center [633, 342] width 387 height 64
click at [781, 327] on div "Next" at bounding box center [792, 341] width 71 height 28
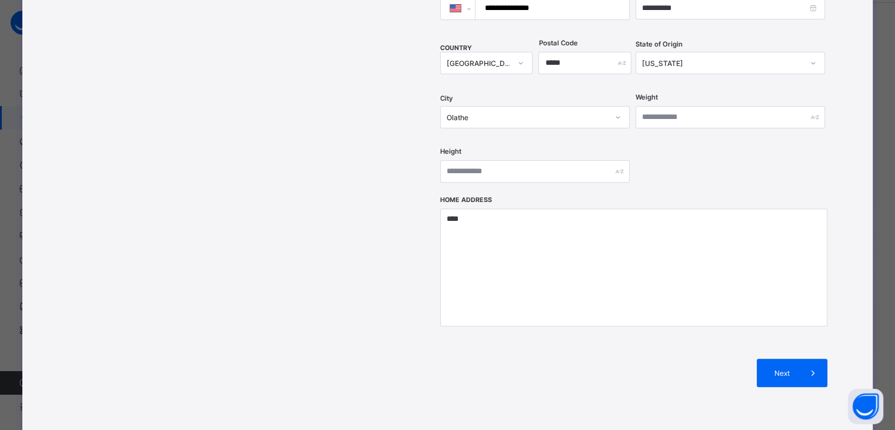
scroll to position [400, 0]
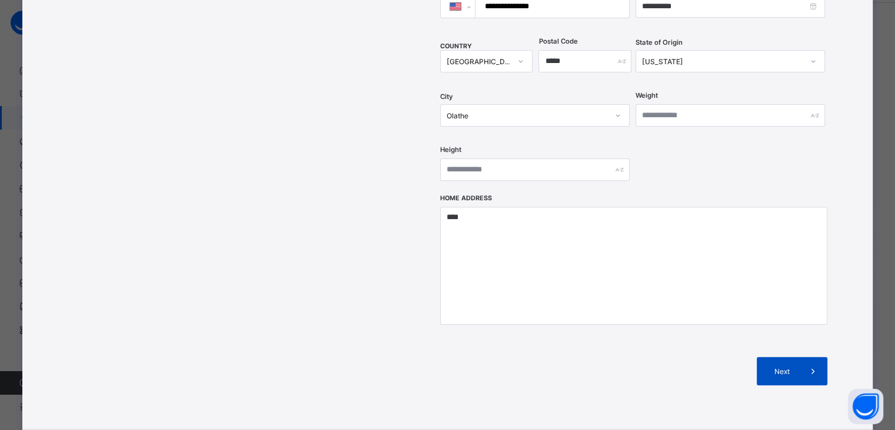
click at [786, 357] on div "Next" at bounding box center [792, 371] width 71 height 28
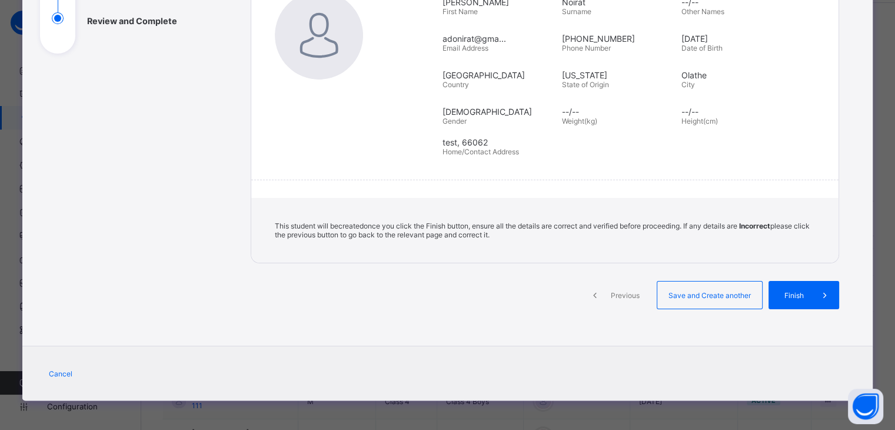
scroll to position [179, 0]
click at [795, 283] on div "Finish" at bounding box center [808, 295] width 71 height 28
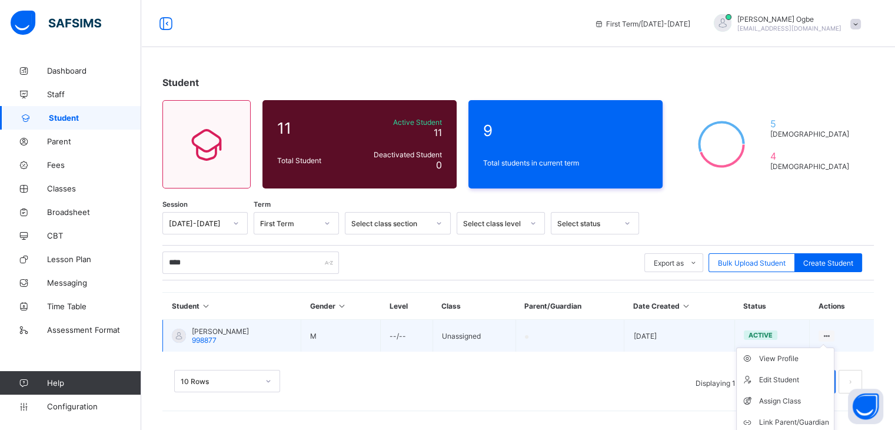
scroll to position [24, 0]
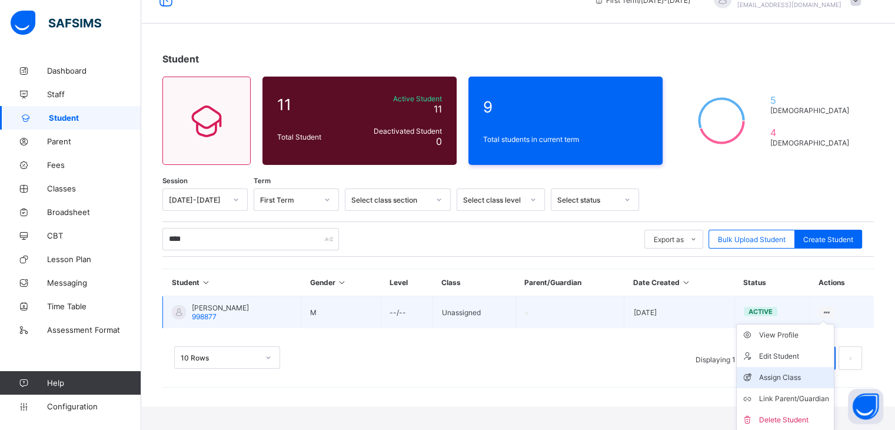
click at [798, 374] on div "Assign Class" at bounding box center [794, 377] width 70 height 12
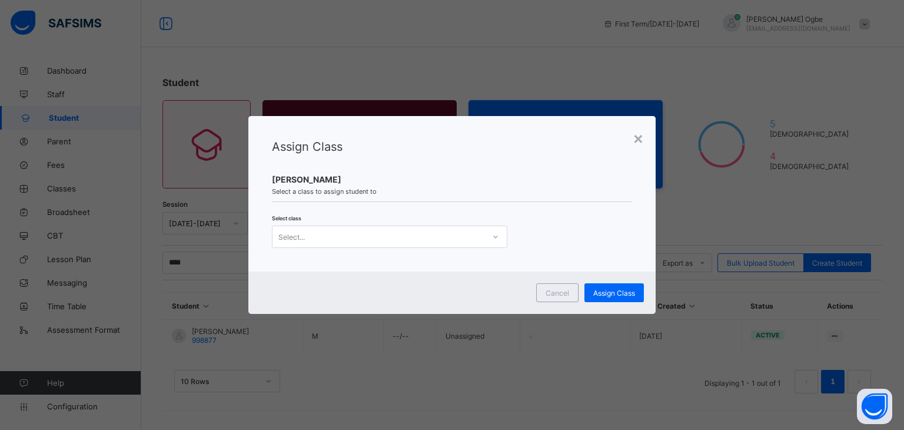
click at [394, 235] on div "Select..." at bounding box center [379, 236] width 212 height 16
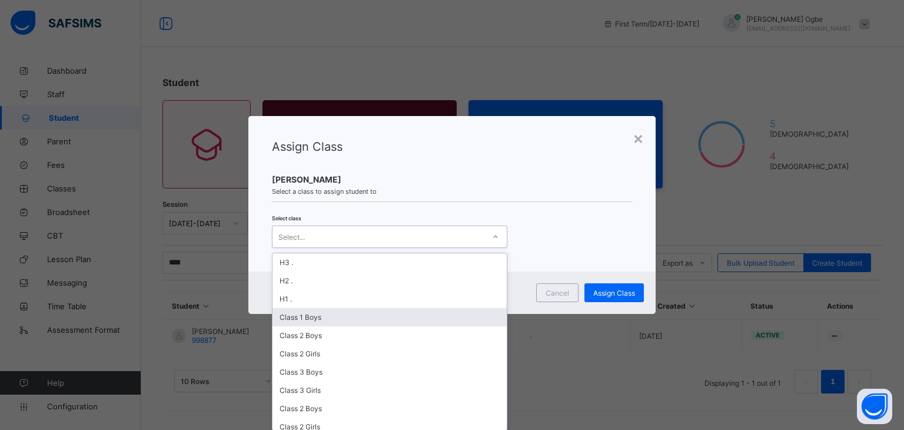
click at [320, 316] on div "Class 1 Boys" at bounding box center [390, 317] width 234 height 18
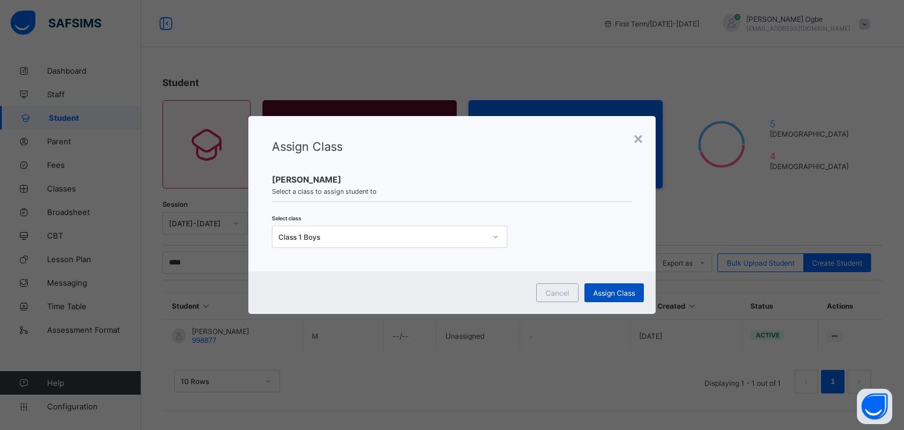
click at [610, 295] on span "Assign Class" at bounding box center [614, 292] width 42 height 9
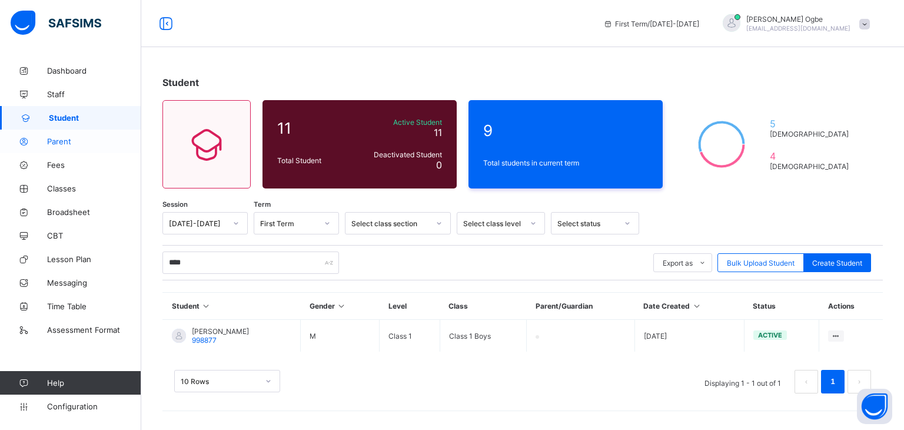
click at [66, 142] on span "Parent" at bounding box center [94, 141] width 94 height 9
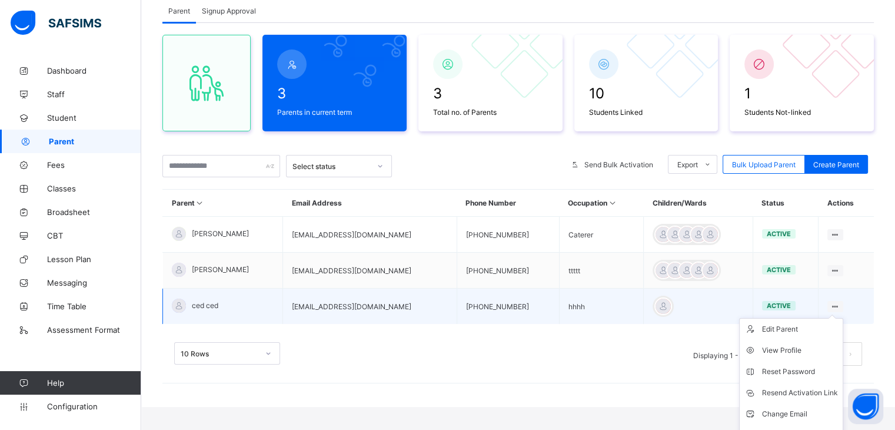
scroll to position [82, 0]
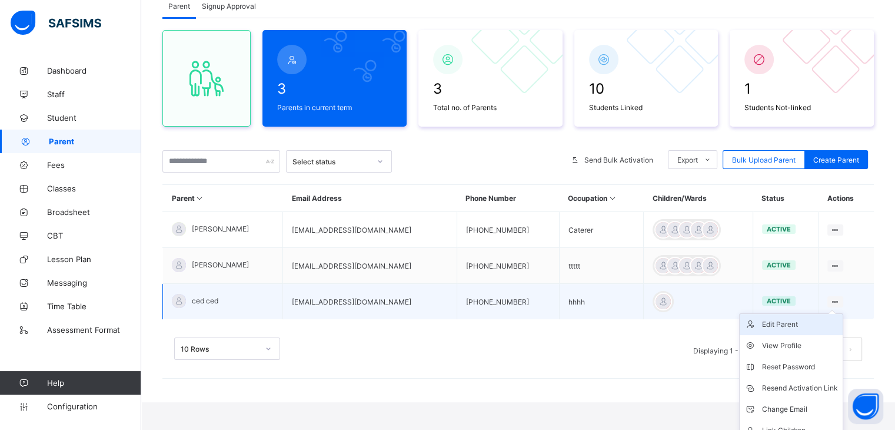
click at [783, 323] on div "Edit Parent" at bounding box center [800, 324] width 76 height 12
select select "**"
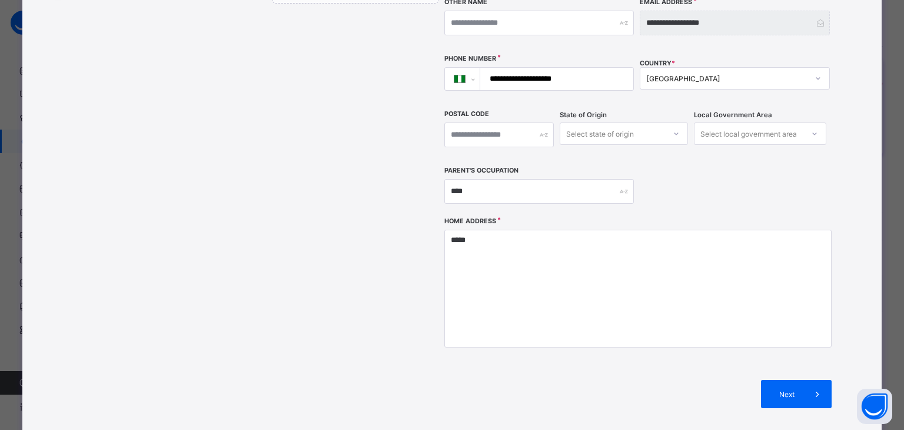
scroll to position [318, 0]
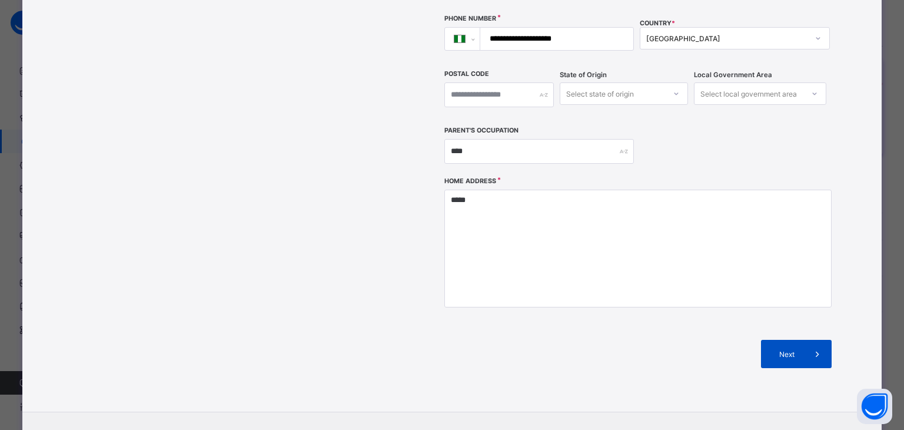
click at [776, 340] on div "Next" at bounding box center [796, 354] width 71 height 28
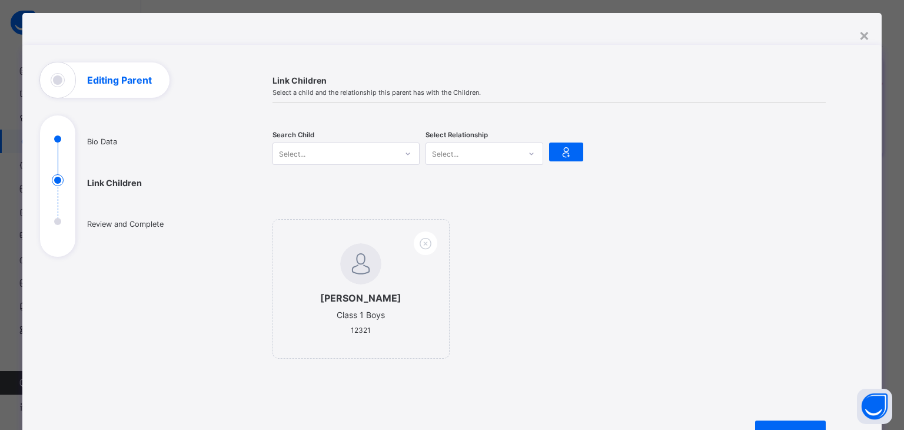
scroll to position [16, 0]
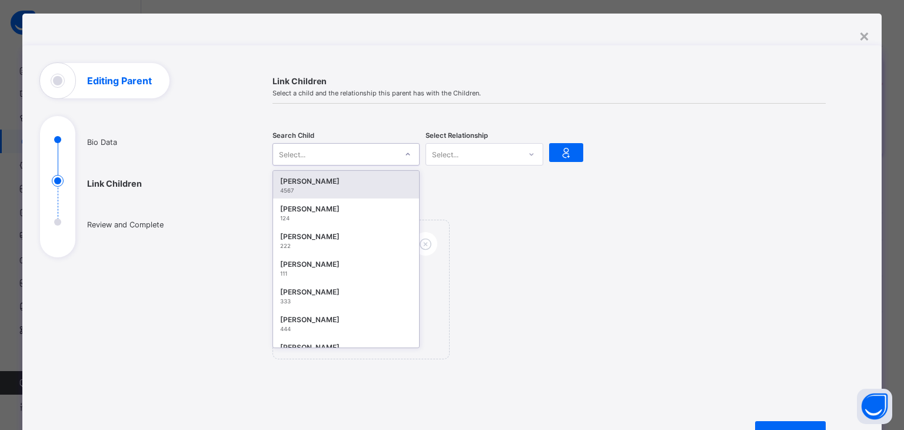
click at [398, 153] on div at bounding box center [408, 154] width 20 height 19
type input "**"
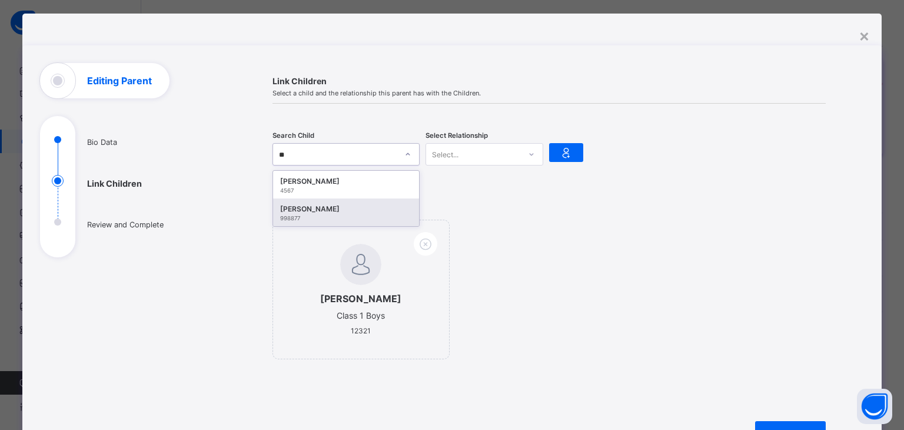
click at [316, 211] on div "[PERSON_NAME]" at bounding box center [346, 209] width 132 height 12
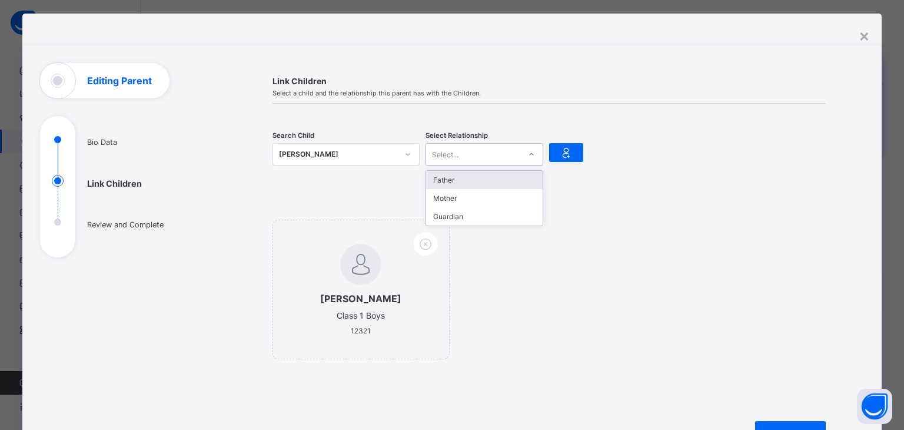
click at [485, 151] on div "Select..." at bounding box center [473, 154] width 94 height 16
click at [450, 178] on div "Father" at bounding box center [484, 180] width 117 height 18
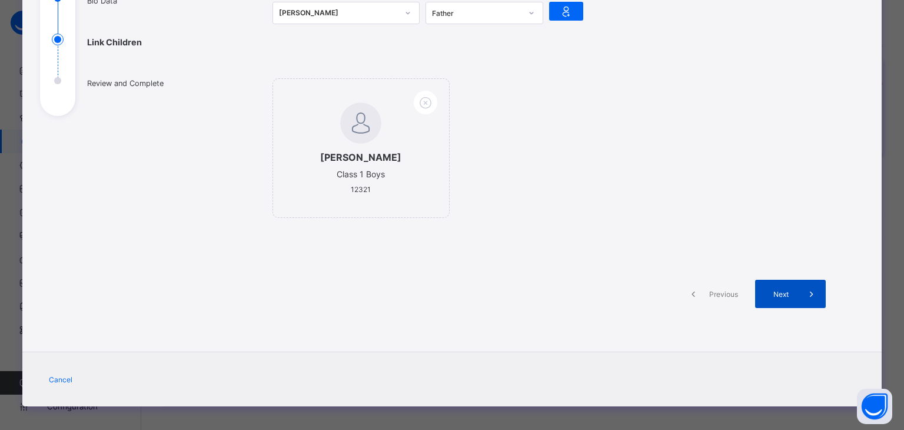
click at [770, 290] on span "Next" at bounding box center [781, 294] width 34 height 9
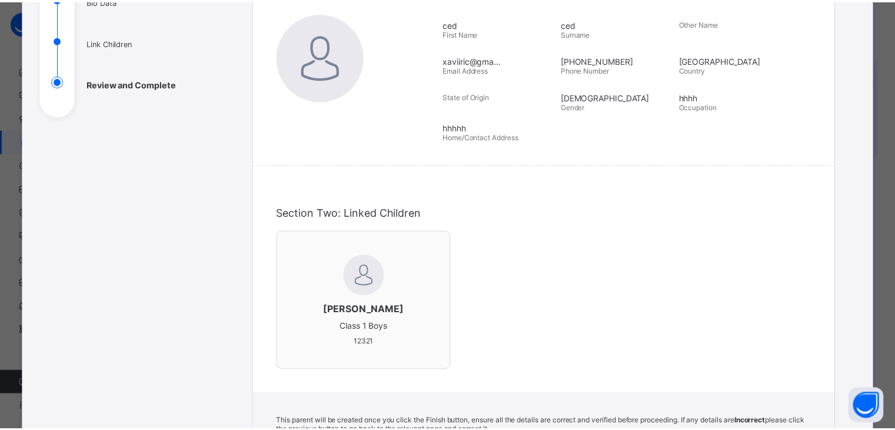
scroll to position [324, 0]
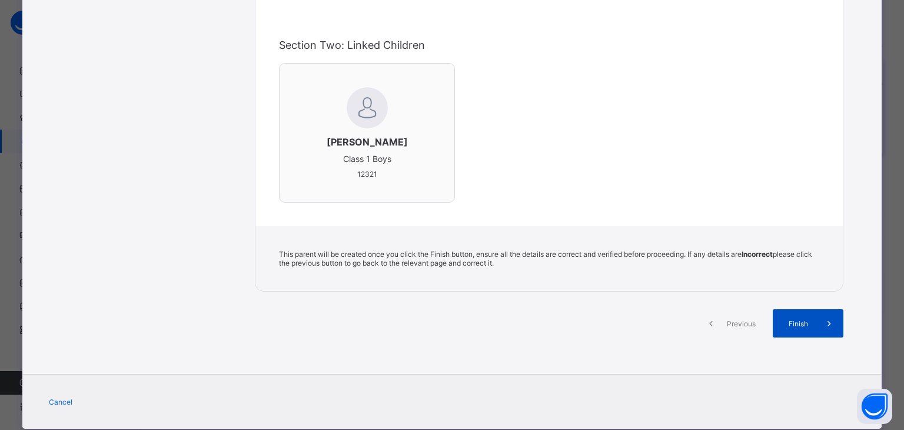
click at [802, 312] on div "Finish" at bounding box center [808, 323] width 71 height 28
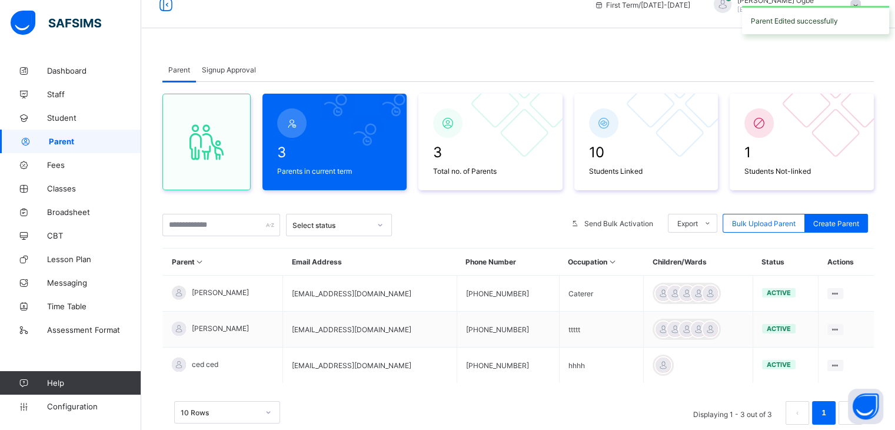
scroll to position [0, 0]
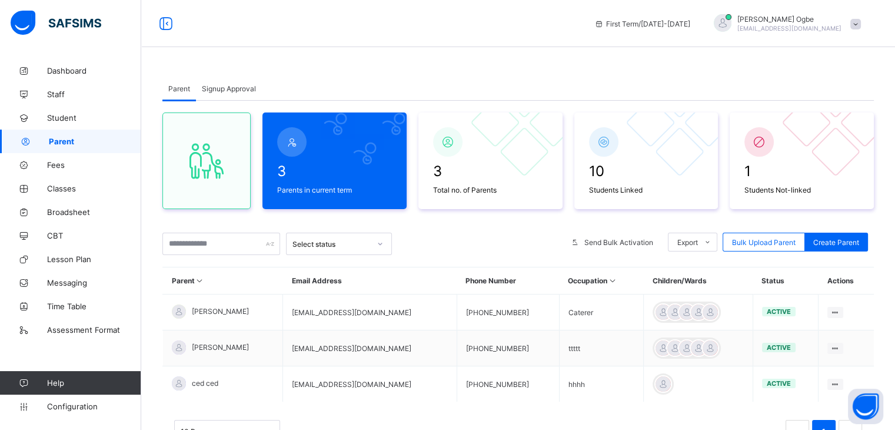
click at [867, 24] on div "Cedric Ogbe xaviiric@gmail.com" at bounding box center [784, 23] width 165 height 19
click at [841, 52] on span "Switch to parent" at bounding box center [823, 52] width 78 height 14
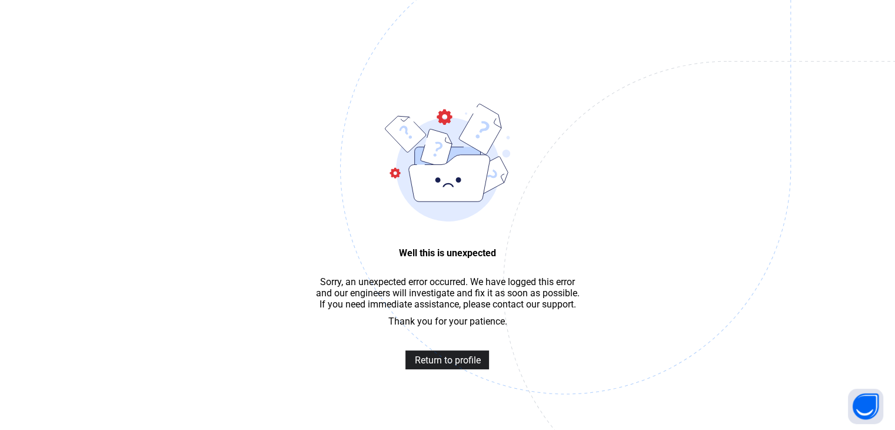
click at [436, 361] on span "Return to profile" at bounding box center [447, 359] width 66 height 11
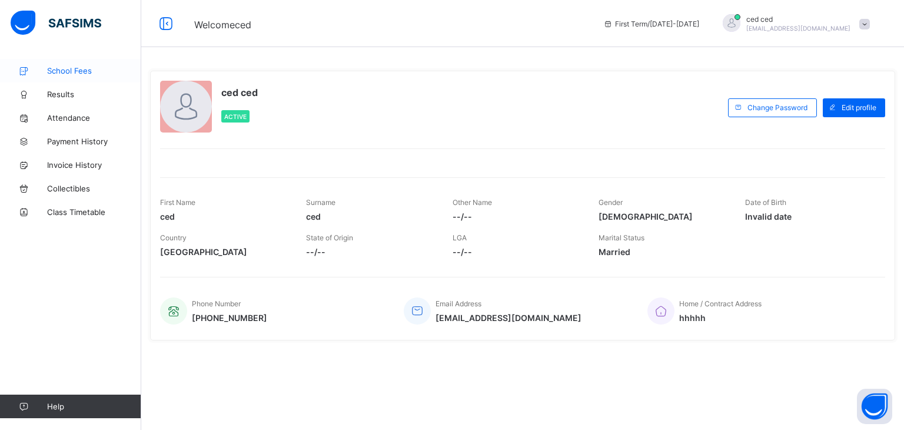
click at [73, 68] on span "School Fees" at bounding box center [94, 70] width 94 height 9
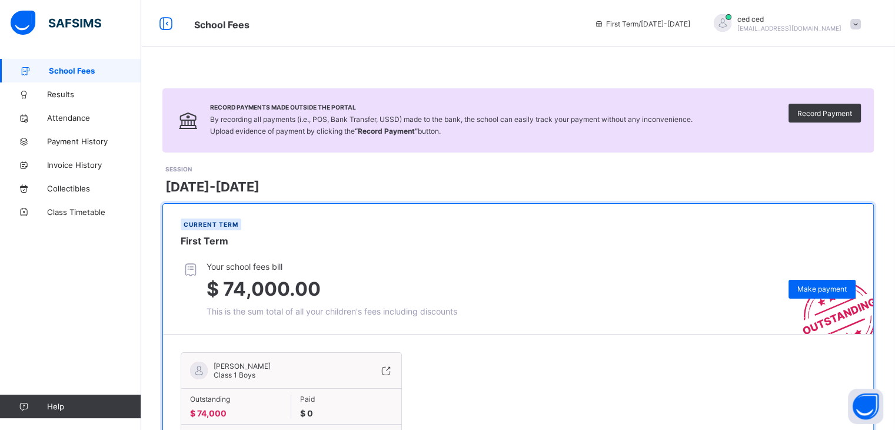
scroll to position [73, 0]
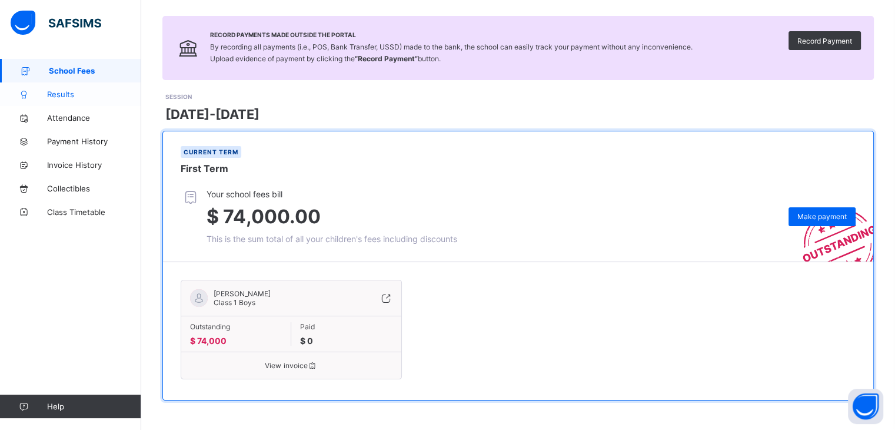
click at [71, 102] on link "Results" at bounding box center [70, 94] width 141 height 24
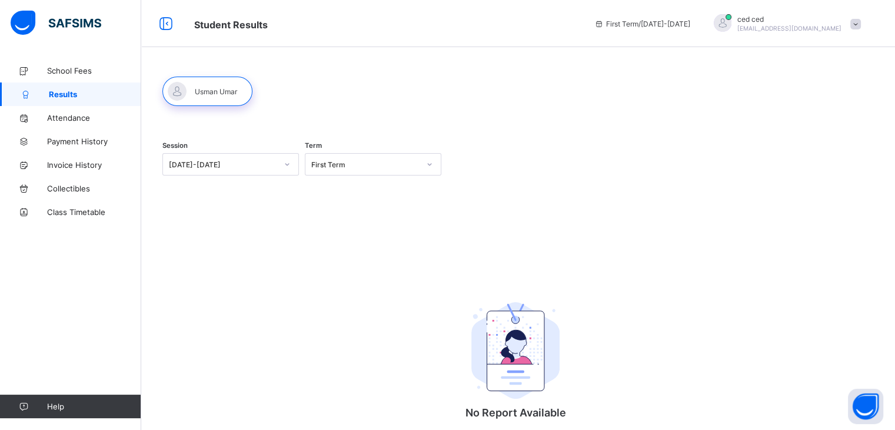
click at [226, 98] on div at bounding box center [207, 91] width 90 height 29
click at [68, 71] on span "School Fees" at bounding box center [94, 70] width 94 height 9
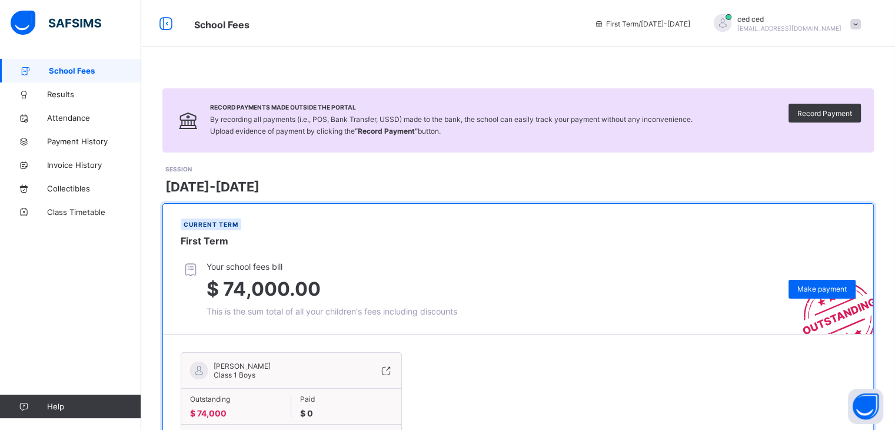
click at [861, 25] on span at bounding box center [856, 24] width 11 height 11
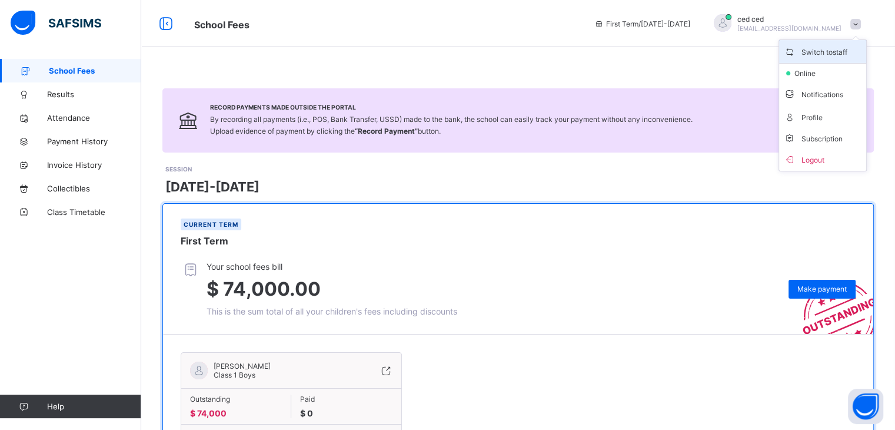
click at [841, 49] on span "Switch to staff" at bounding box center [823, 52] width 78 height 14
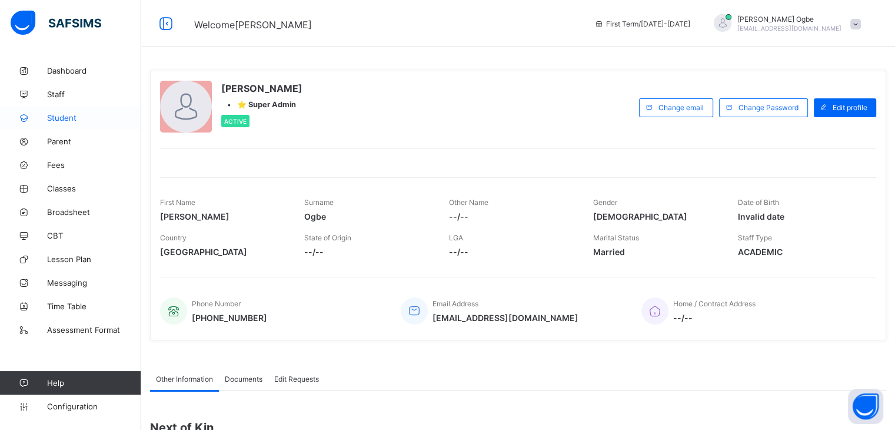
click at [70, 116] on span "Student" at bounding box center [94, 117] width 94 height 9
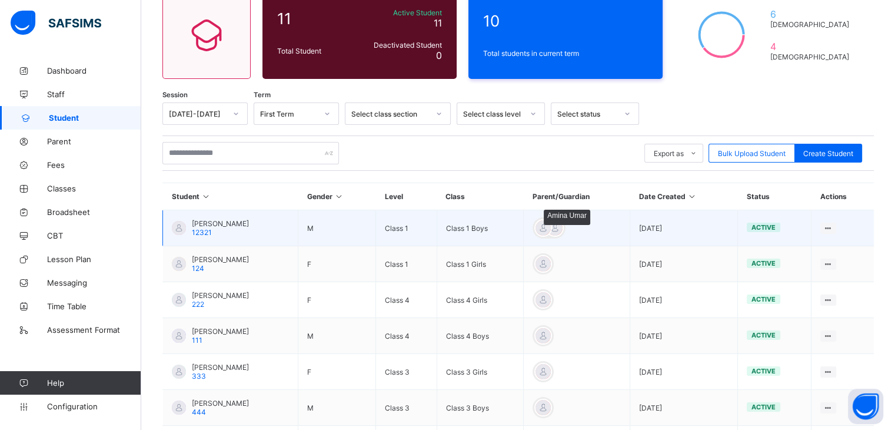
scroll to position [111, 0]
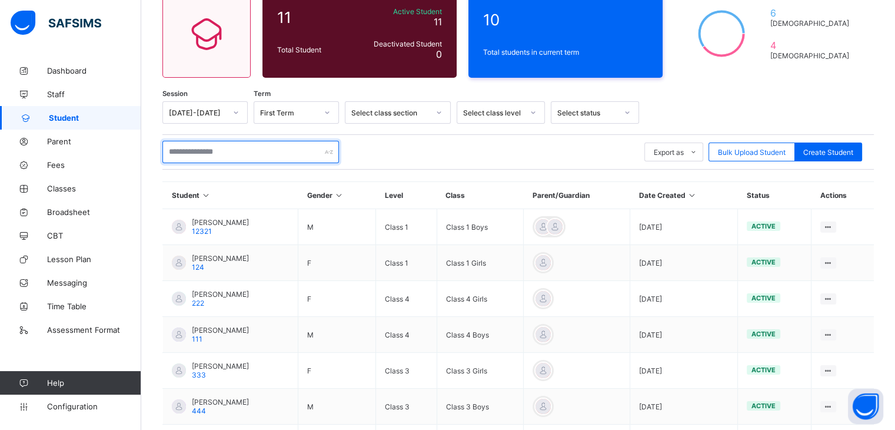
click at [248, 157] on input "text" at bounding box center [250, 152] width 177 height 22
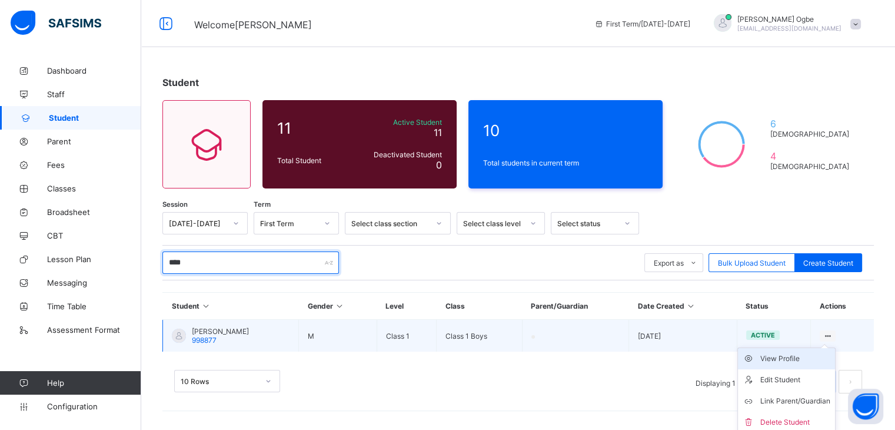
scroll to position [2, 0]
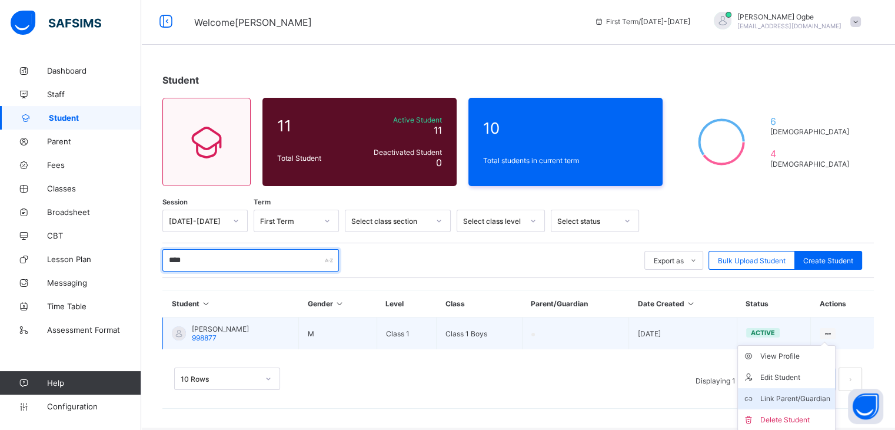
type input "****"
click at [808, 394] on div "Link Parent/Guardian" at bounding box center [796, 399] width 70 height 12
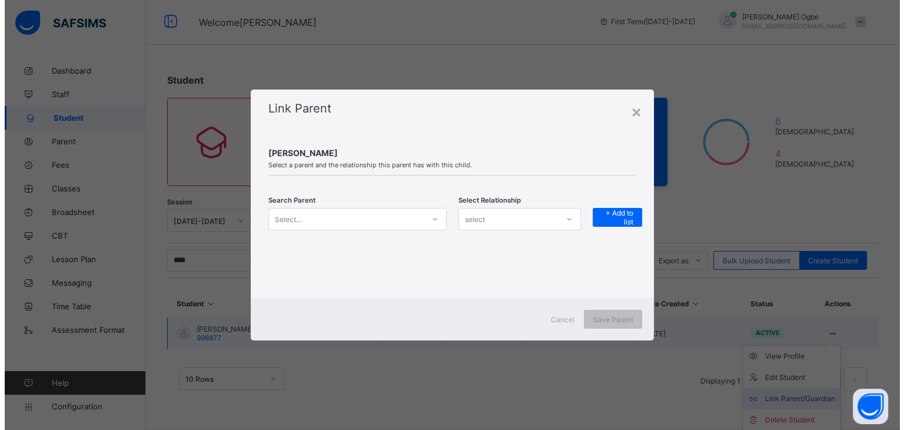
scroll to position [0, 0]
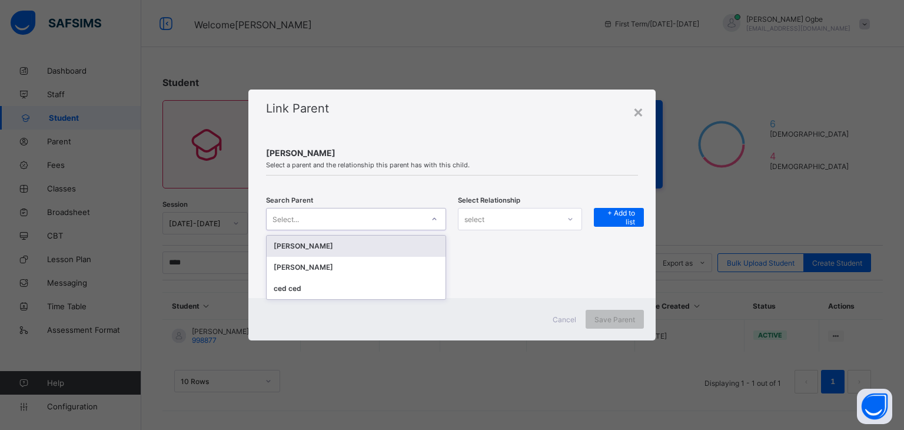
click at [344, 217] on div "Select..." at bounding box center [345, 219] width 157 height 16
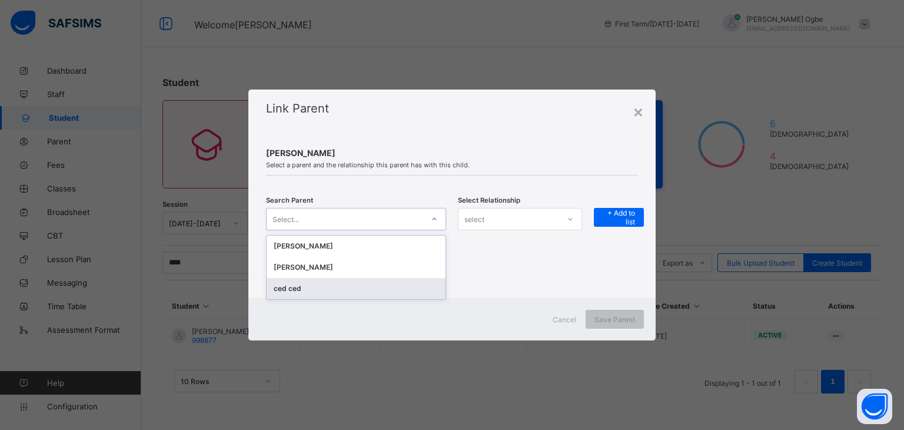
click at [312, 287] on div "ced ced" at bounding box center [356, 289] width 165 height 12
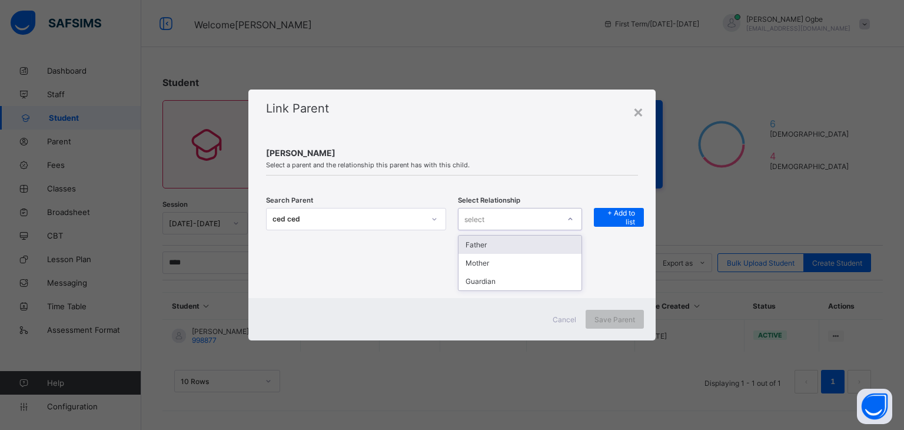
click at [544, 220] on div "select" at bounding box center [509, 219] width 101 height 16
click at [507, 241] on div "Father" at bounding box center [520, 244] width 123 height 18
click at [631, 212] on span "+ Add to list" at bounding box center [619, 217] width 32 height 18
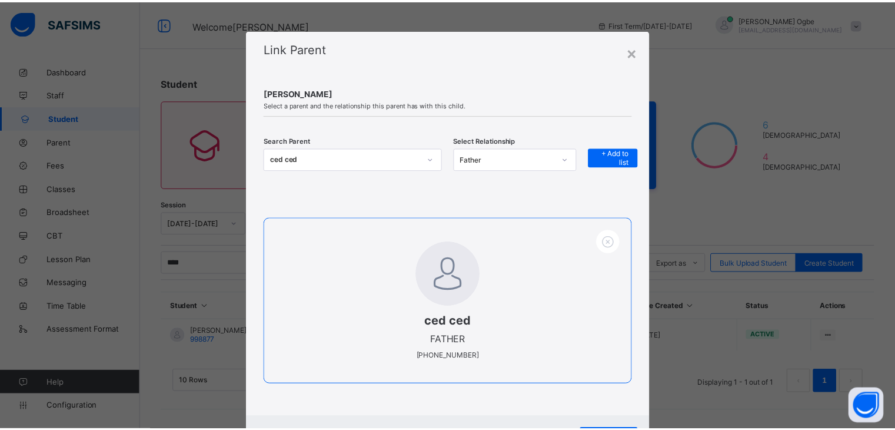
scroll to position [58, 0]
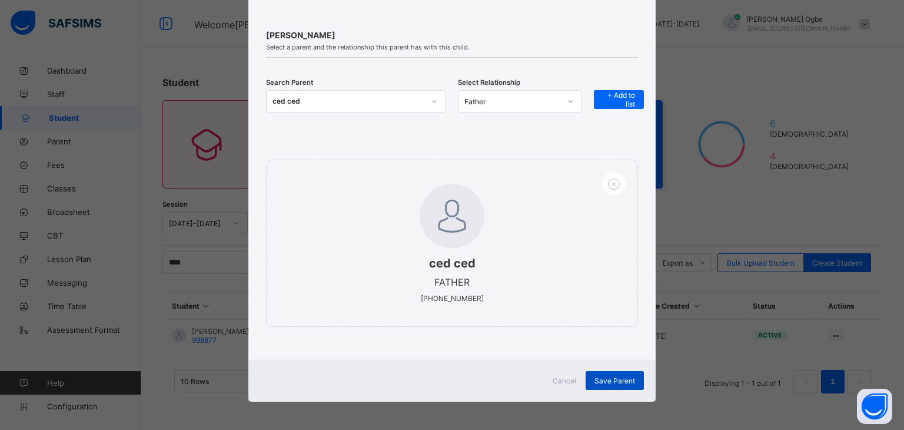
click at [600, 378] on span "Save Parent" at bounding box center [615, 380] width 41 height 9
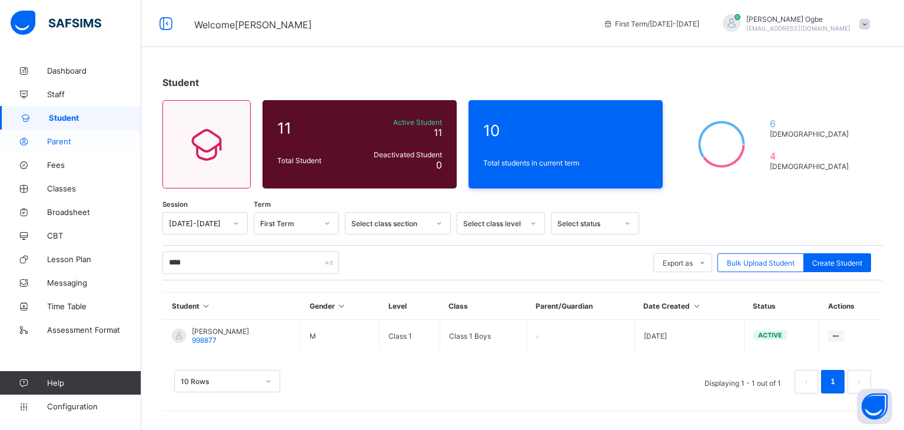
click at [64, 135] on link "Parent" at bounding box center [70, 141] width 141 height 24
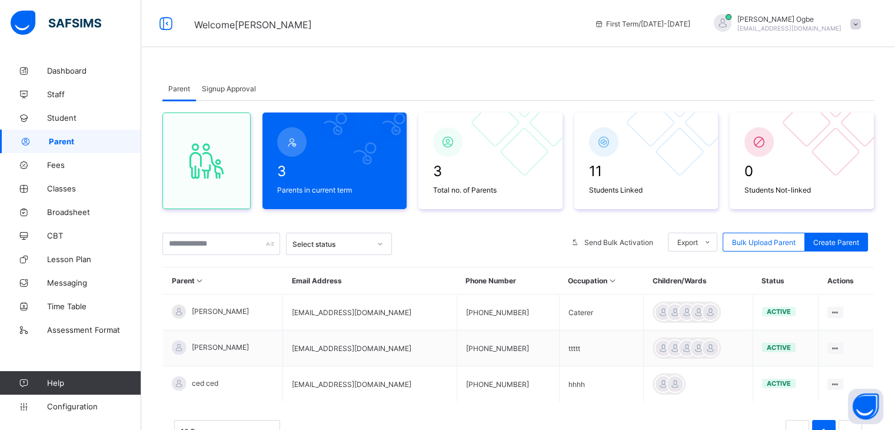
click at [861, 28] on span at bounding box center [856, 24] width 11 height 11
click at [828, 50] on span "Switch to parent" at bounding box center [823, 52] width 78 height 14
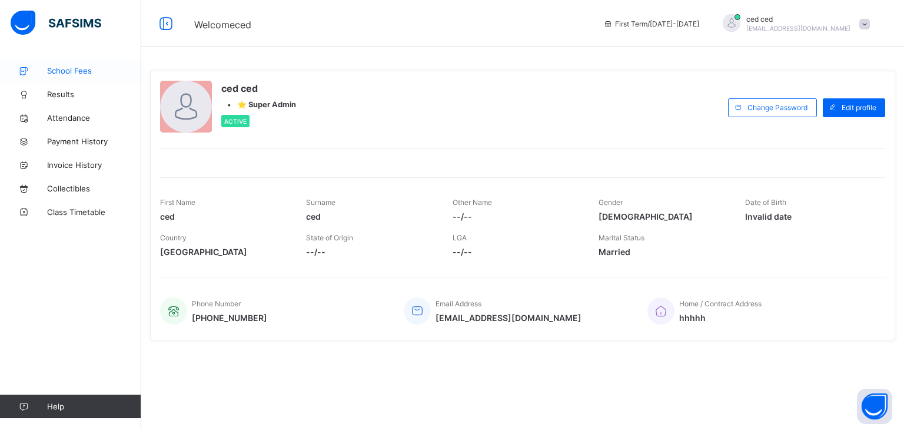
click at [71, 69] on span "School Fees" at bounding box center [94, 70] width 94 height 9
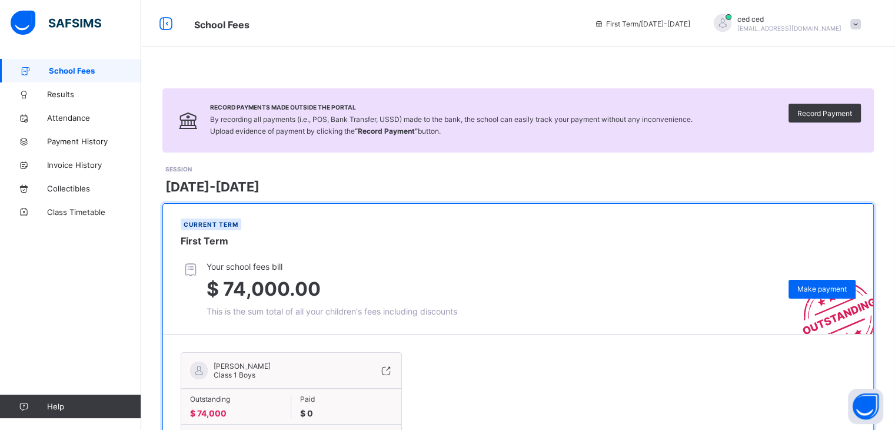
scroll to position [73, 0]
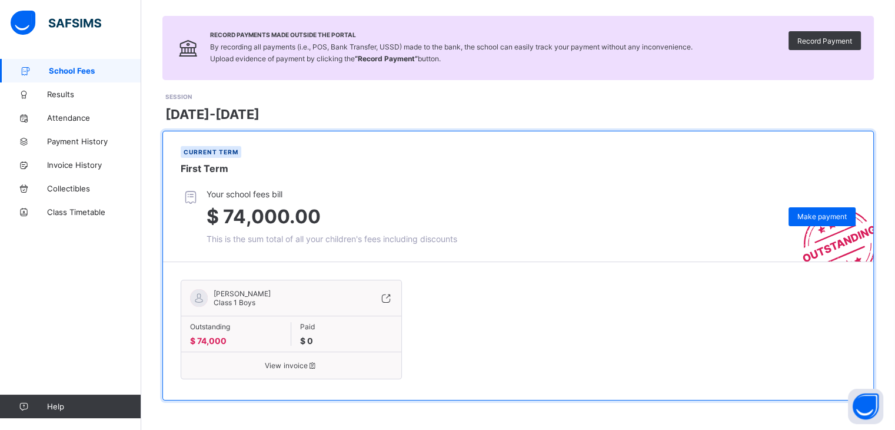
click at [71, 25] on img at bounding box center [56, 23] width 91 height 25
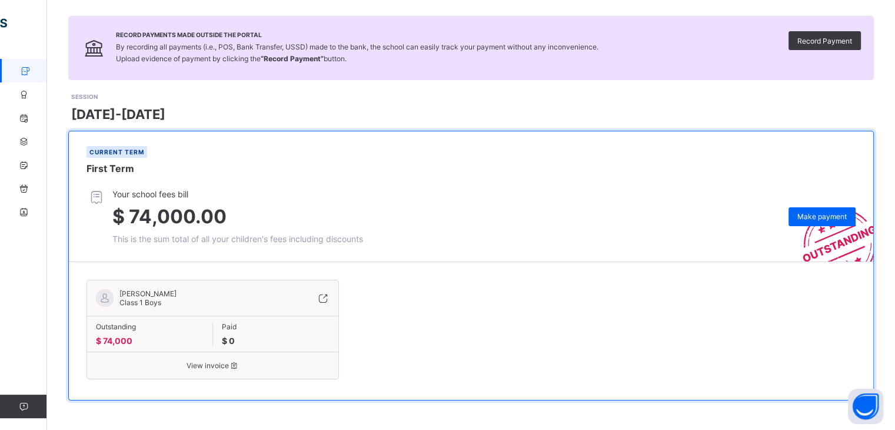
click at [71, 25] on div "Record Payments Made Outside the Portal By recording all payments (i.e., POS, B…" at bounding box center [471, 48] width 806 height 64
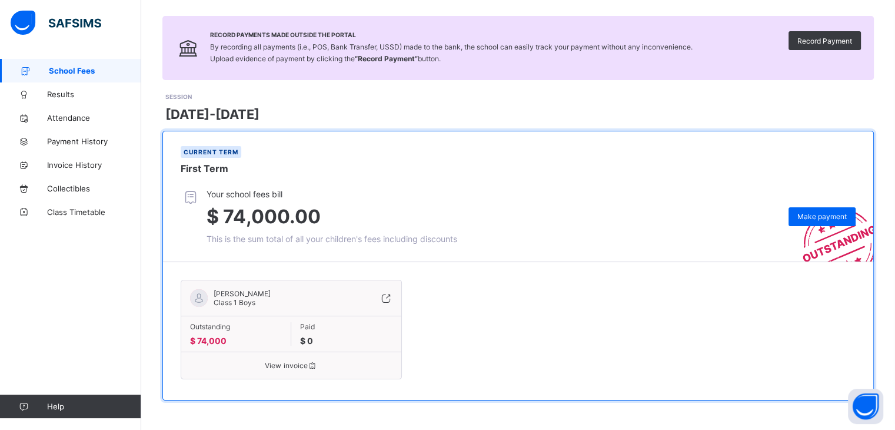
scroll to position [0, 0]
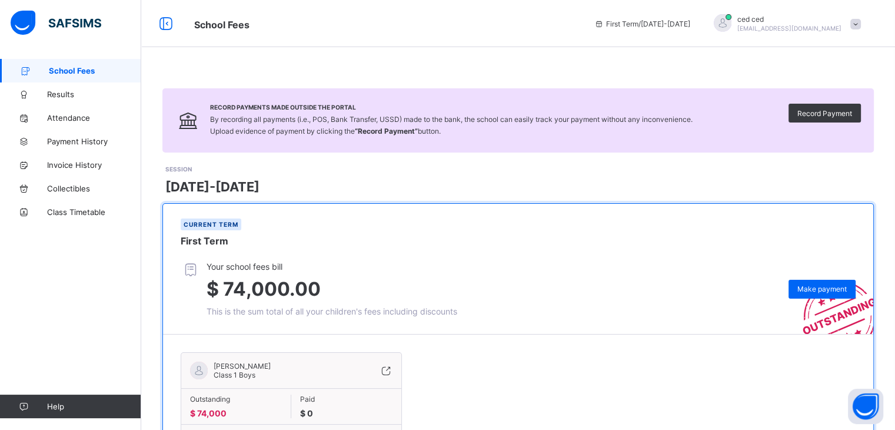
click at [861, 25] on span at bounding box center [856, 24] width 11 height 11
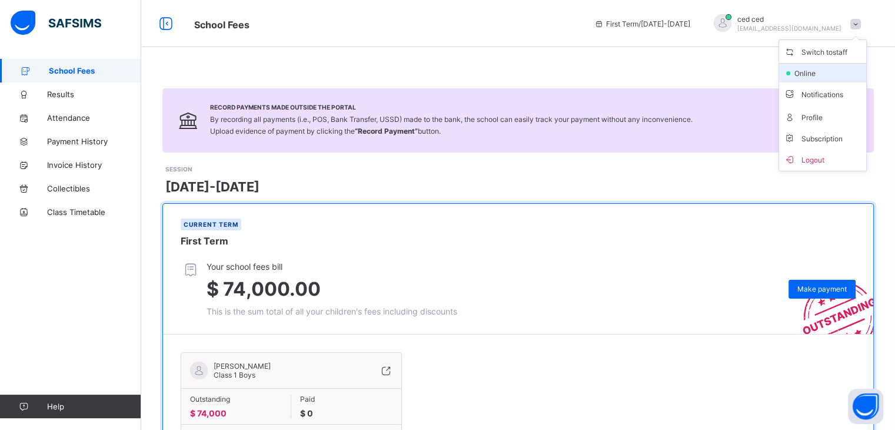
click at [823, 71] on span "online" at bounding box center [807, 73] width 29 height 9
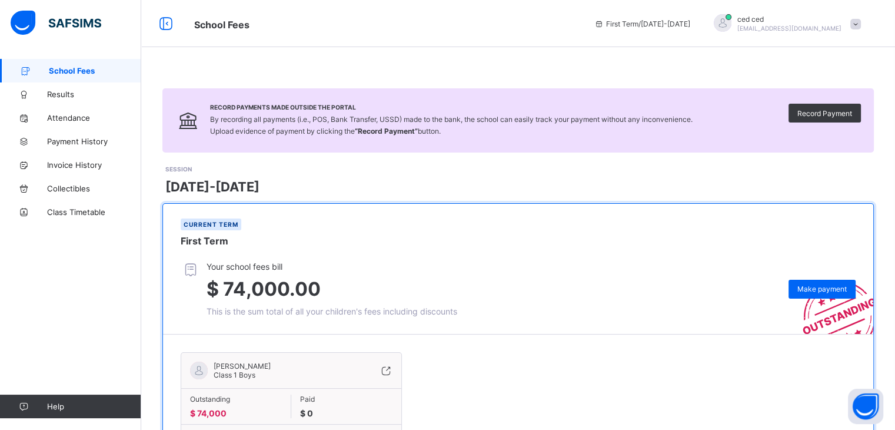
click at [861, 25] on span at bounding box center [856, 24] width 11 height 11
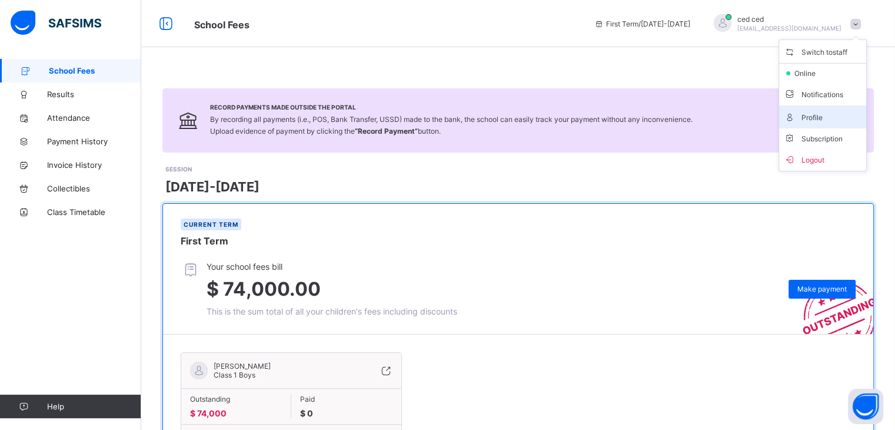
click at [819, 121] on span "Profile" at bounding box center [823, 117] width 78 height 14
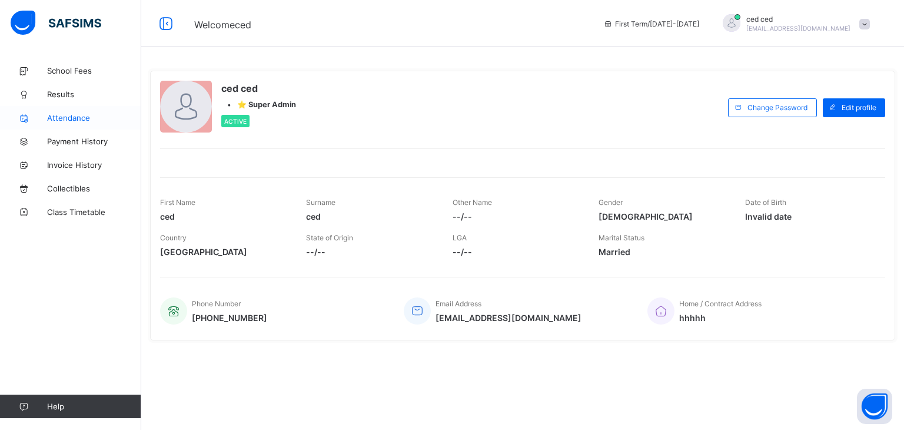
click at [77, 119] on span "Attendance" at bounding box center [94, 117] width 94 height 9
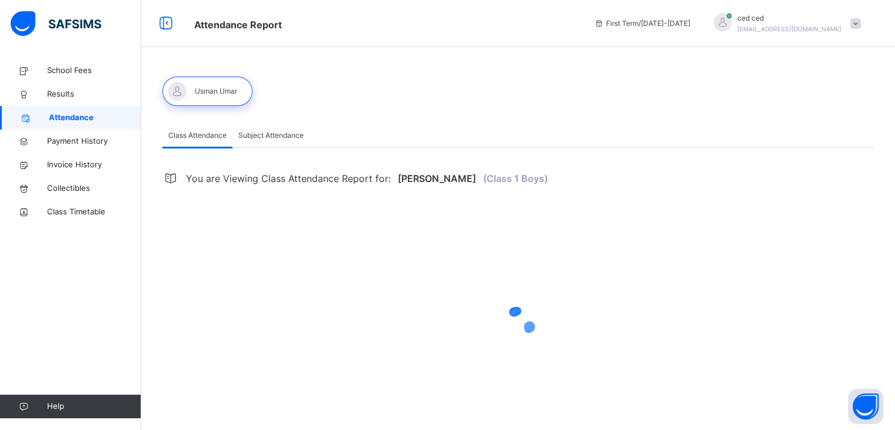
select select "****"
select select "*"
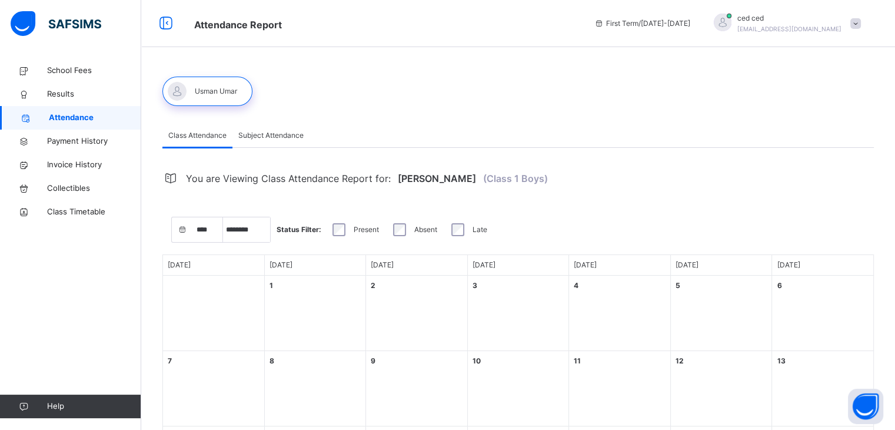
click at [243, 95] on div at bounding box center [207, 91] width 90 height 29
click at [78, 77] on link "School Fees" at bounding box center [70, 71] width 141 height 24
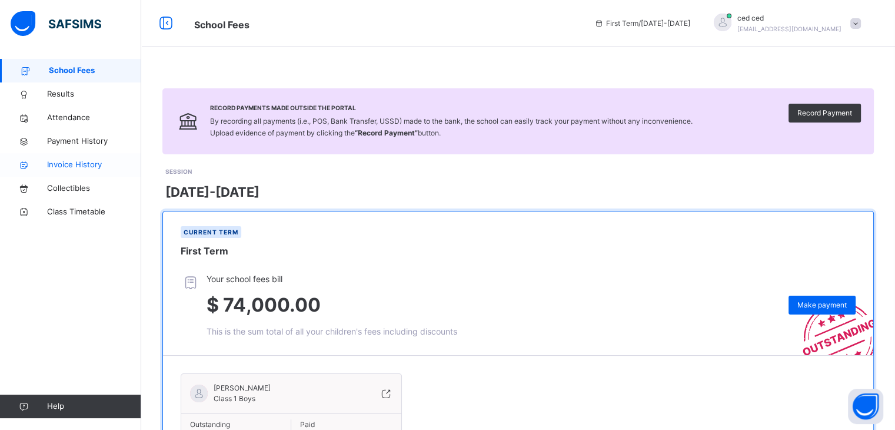
click at [71, 169] on span "Invoice History" at bounding box center [94, 165] width 94 height 12
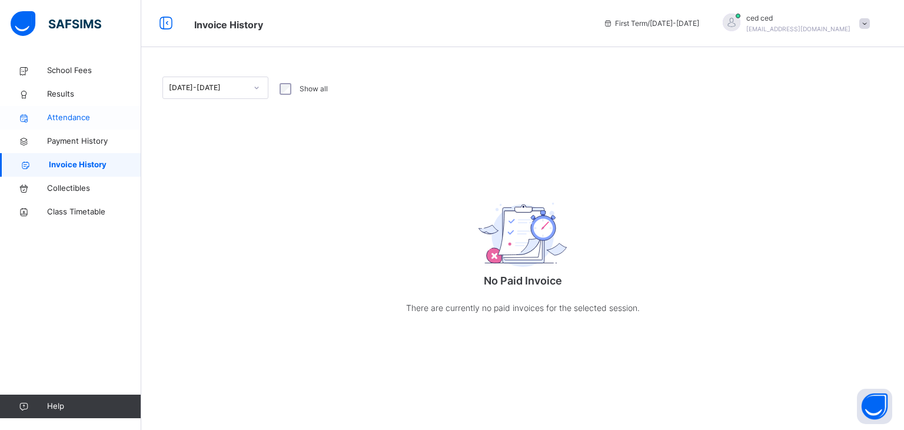
click at [71, 120] on span "Attendance" at bounding box center [94, 118] width 94 height 12
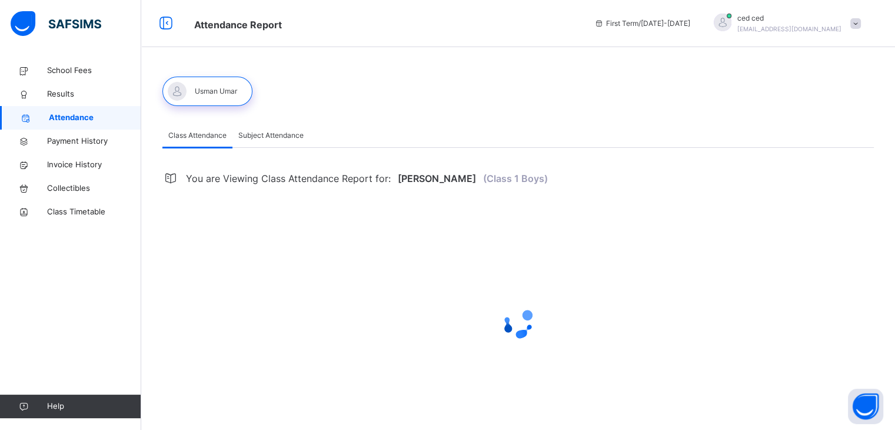
select select "****"
select select "*"
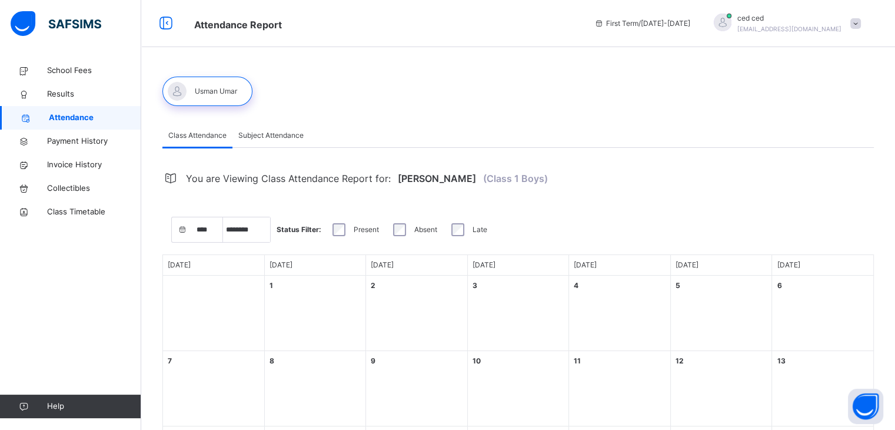
click at [165, 57] on div "Class Attendance Subject Attendance Class Attendance Subject Attendance You are…" at bounding box center [518, 341] width 754 height 682
